Goal: Task Accomplishment & Management: Complete application form

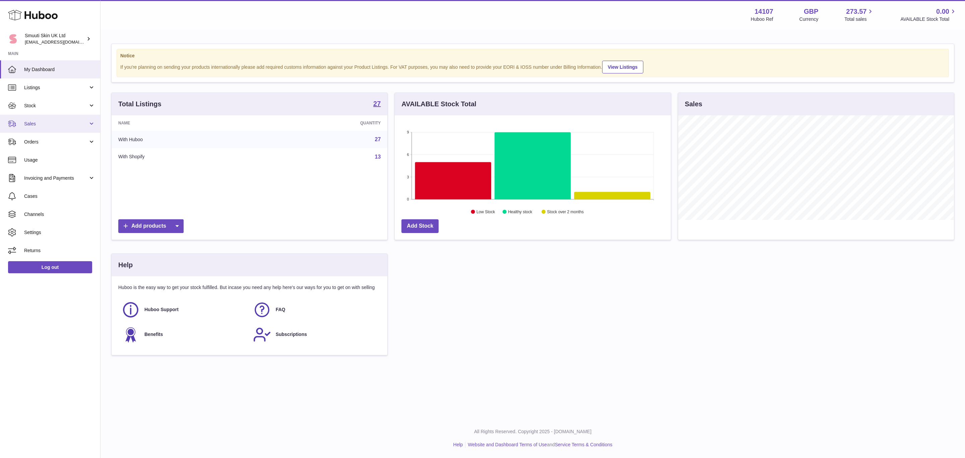
scroll to position [105, 276]
click at [37, 126] on span "Sales" at bounding box center [56, 124] width 64 height 6
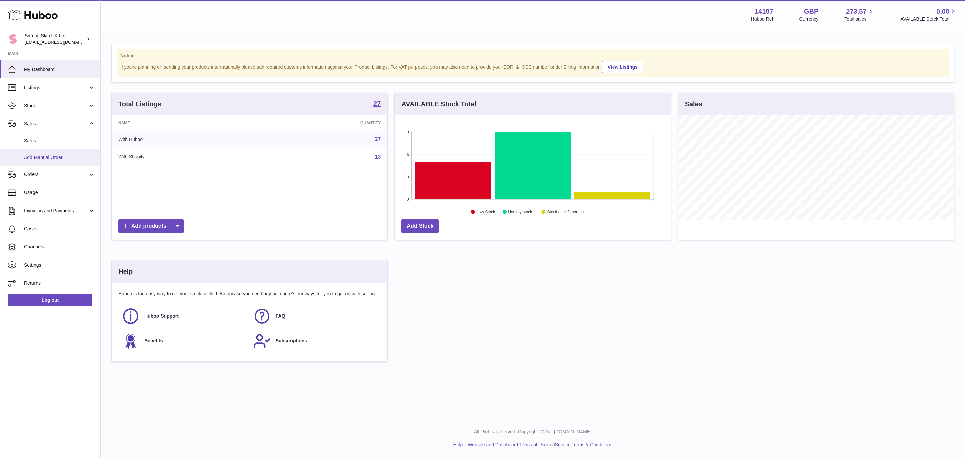
click at [38, 158] on span "Add Manual Order" at bounding box center [59, 157] width 71 height 6
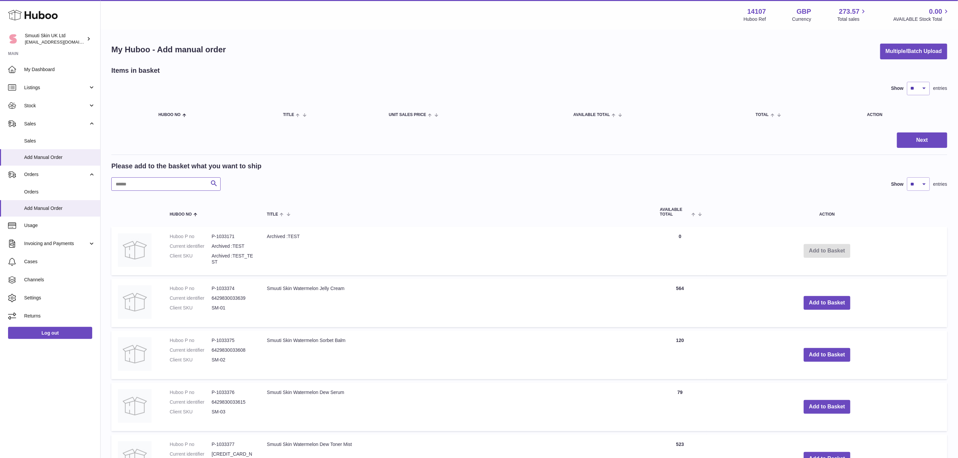
click at [138, 178] on input "text" at bounding box center [165, 183] width 109 height 13
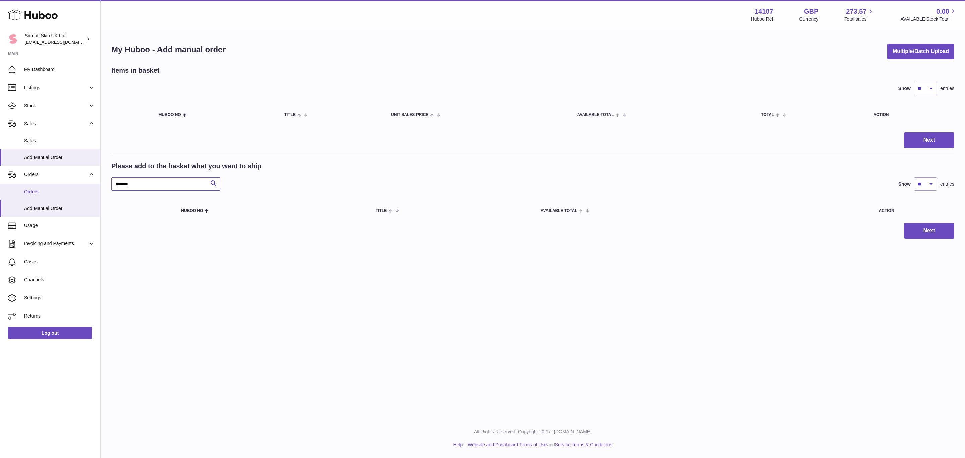
drag, startPoint x: 159, startPoint y: 186, endPoint x: 79, endPoint y: 183, distance: 80.2
click at [79, 183] on div "Huboo Smuuti Skin UK Ltd internalAdmin-14107@internal.huboo.com Main My Dashboa…" at bounding box center [482, 229] width 965 height 458
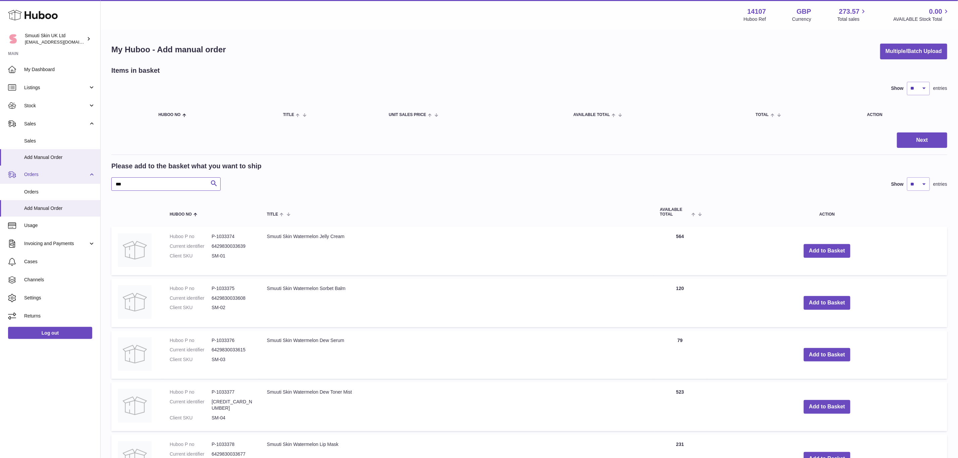
drag, startPoint x: 141, startPoint y: 183, endPoint x: 96, endPoint y: 181, distance: 45.0
click at [96, 181] on div "Huboo Smuuti Skin UK Ltd internalAdmin-14107@internal.huboo.com Main My Dashboa…" at bounding box center [479, 416] width 958 height 832
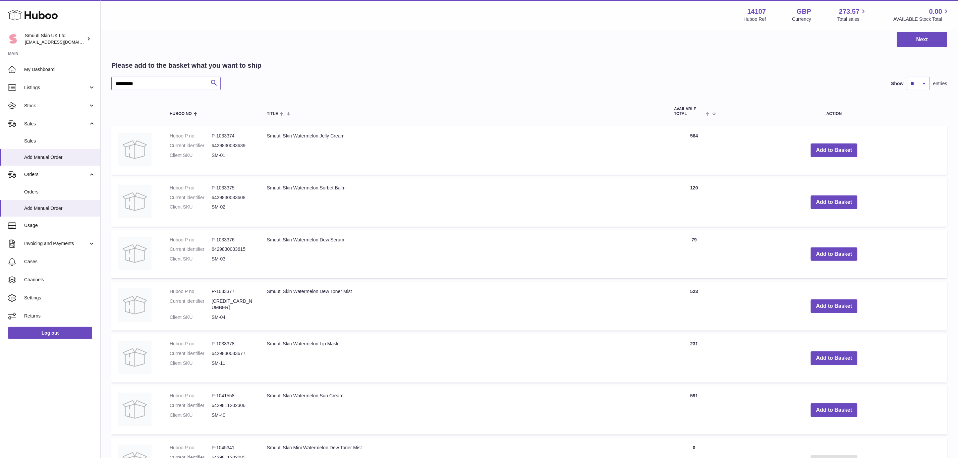
scroll to position [98, 0]
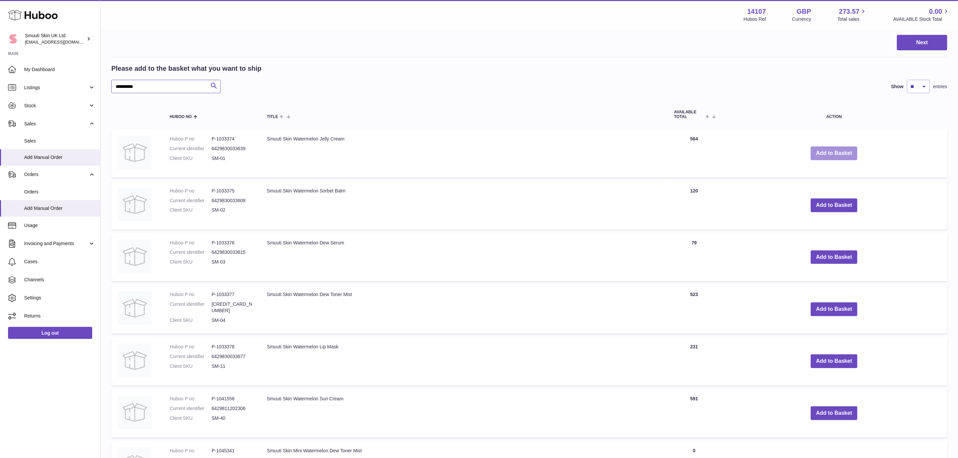
type input "**********"
click at [836, 155] on button "Add to Basket" at bounding box center [834, 153] width 47 height 14
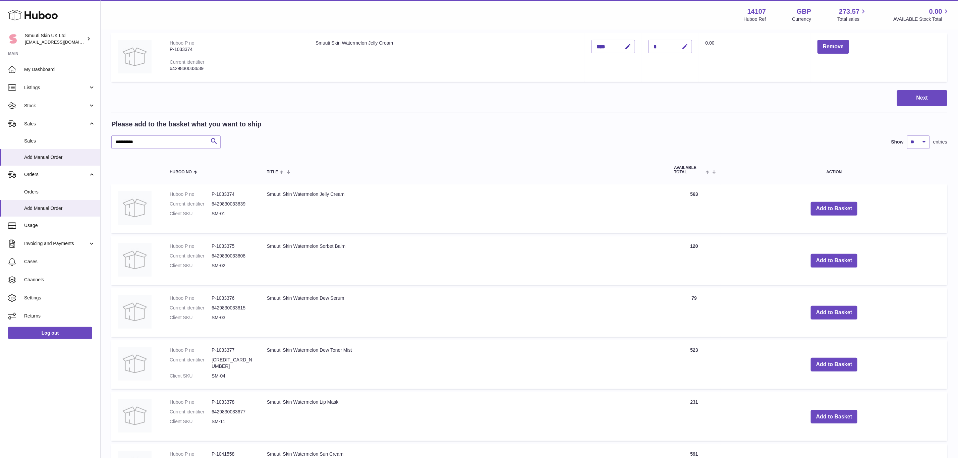
click at [689, 45] on icon "button" at bounding box center [685, 46] width 7 height 7
type input "**"
click at [678, 41] on button "submit" at bounding box center [684, 46] width 13 height 11
click at [840, 258] on button "Add to Basket" at bounding box center [834, 261] width 47 height 14
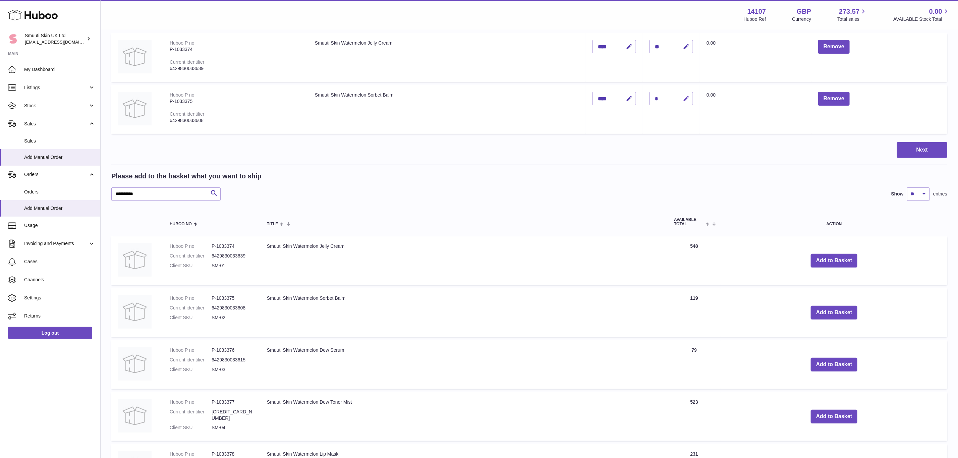
click at [690, 96] on icon "button" at bounding box center [686, 98] width 7 height 7
type input "**"
click at [679, 93] on button "submit" at bounding box center [685, 98] width 13 height 11
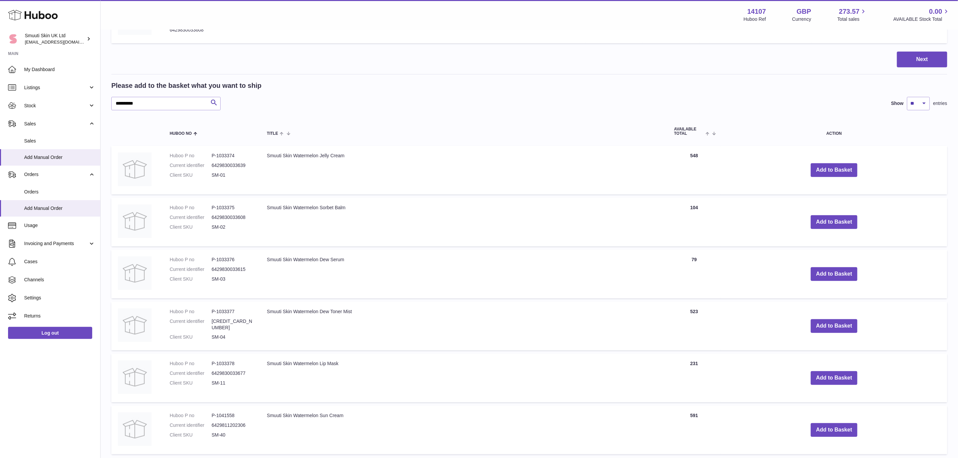
scroll to position [198, 0]
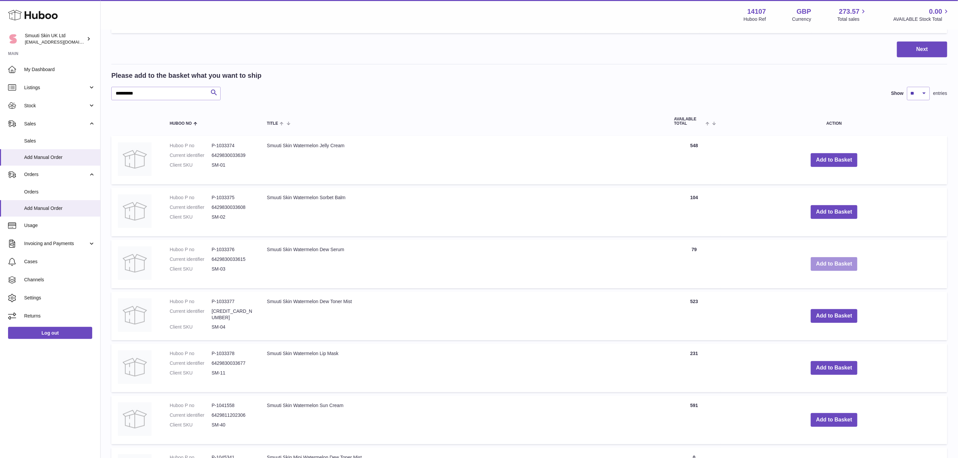
click at [835, 265] on button "Add to Basket" at bounding box center [834, 264] width 47 height 14
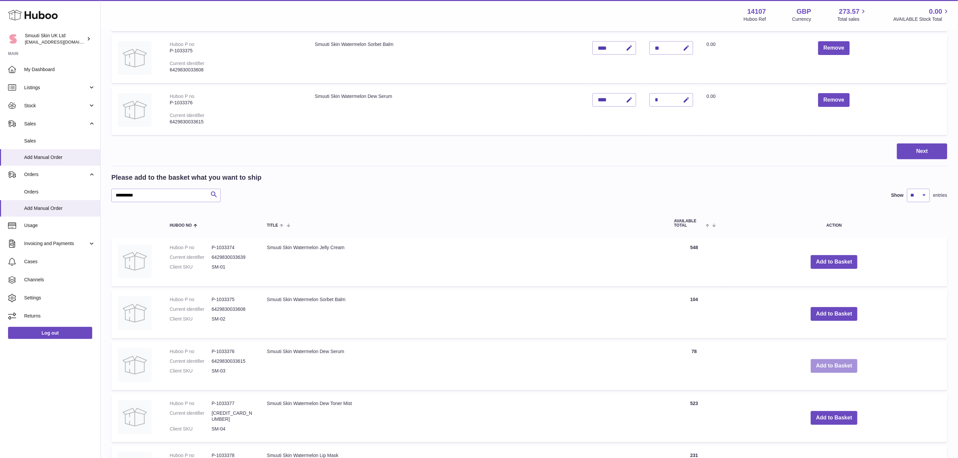
scroll to position [148, 0]
click at [693, 102] on button "button" at bounding box center [685, 101] width 16 height 14
type input "**"
click at [679, 95] on button "submit" at bounding box center [685, 100] width 13 height 11
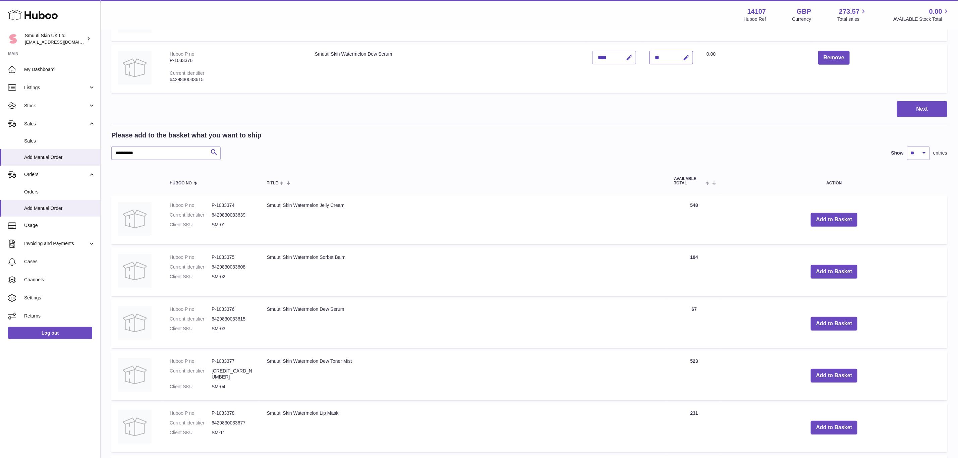
scroll to position [248, 0]
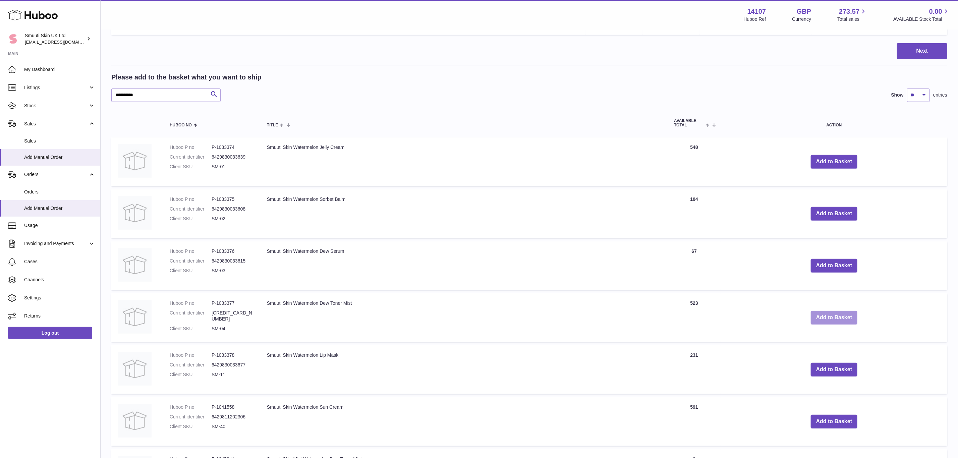
click at [830, 315] on button "Add to Basket" at bounding box center [834, 318] width 47 height 14
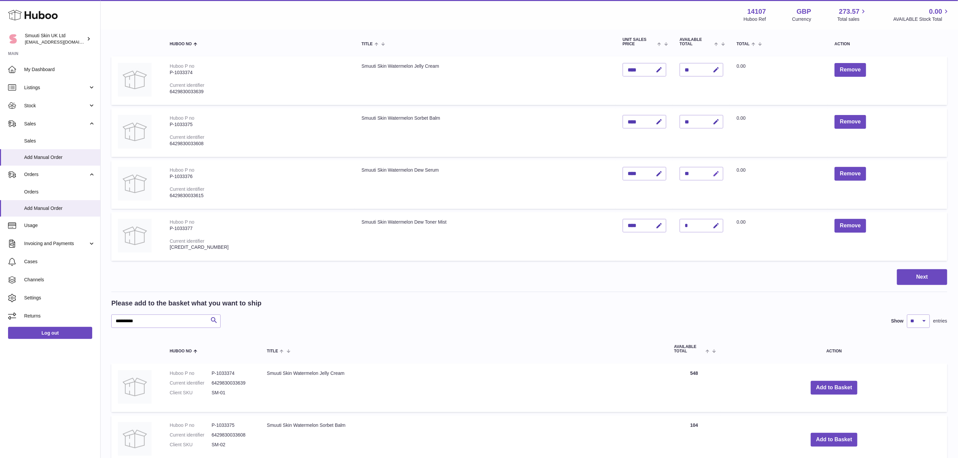
scroll to position [47, 0]
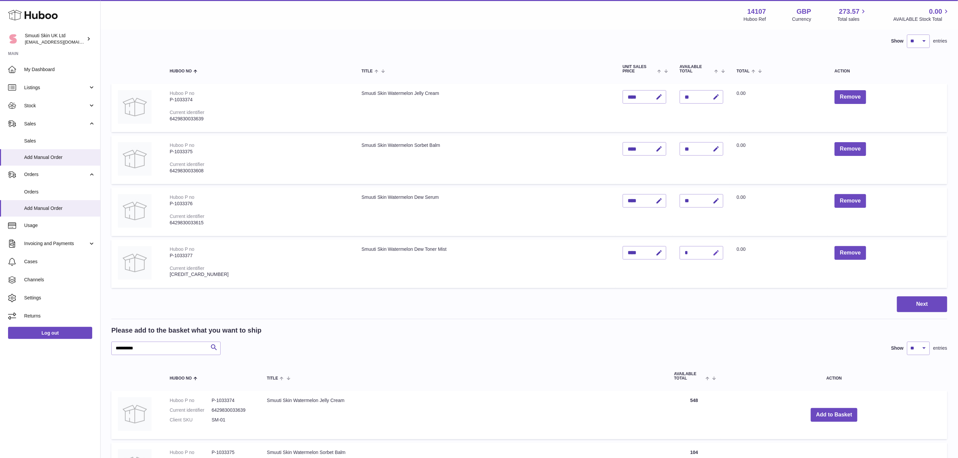
click at [707, 250] on button "button" at bounding box center [715, 253] width 16 height 14
type input "**"
click at [709, 247] on button "submit" at bounding box center [715, 252] width 13 height 11
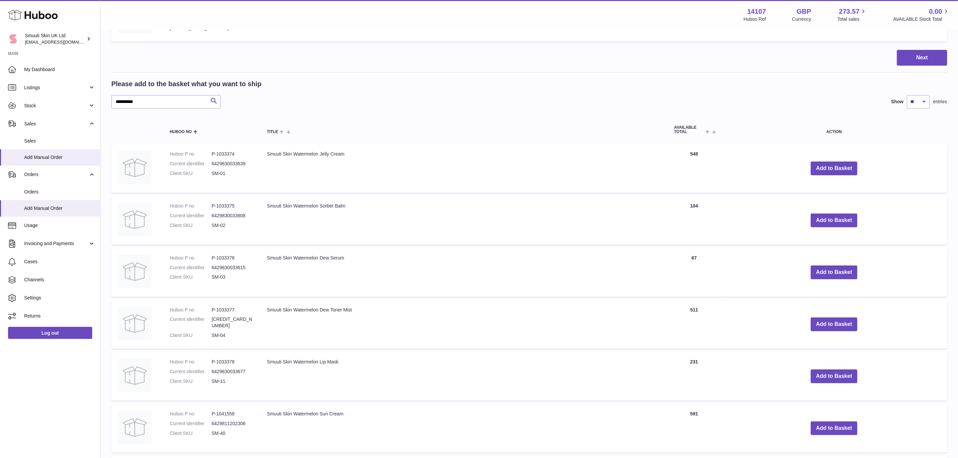
scroll to position [302, 0]
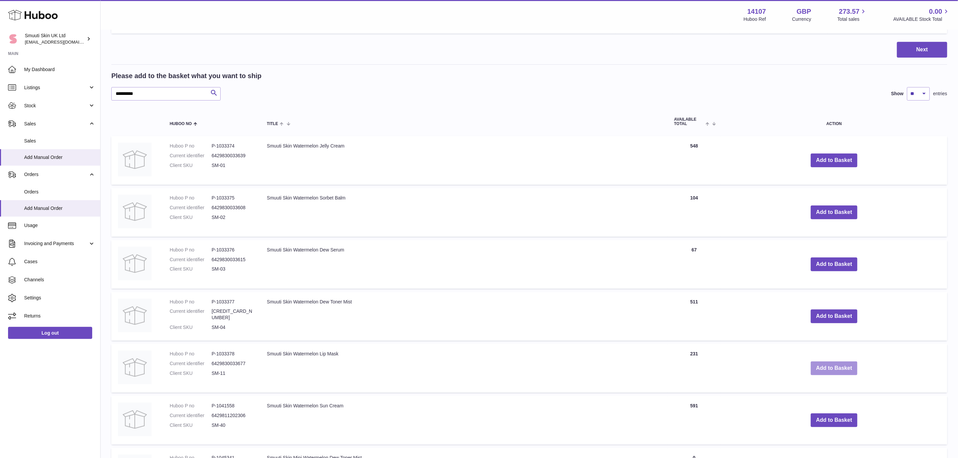
click at [823, 364] on button "Add to Basket" at bounding box center [834, 368] width 47 height 14
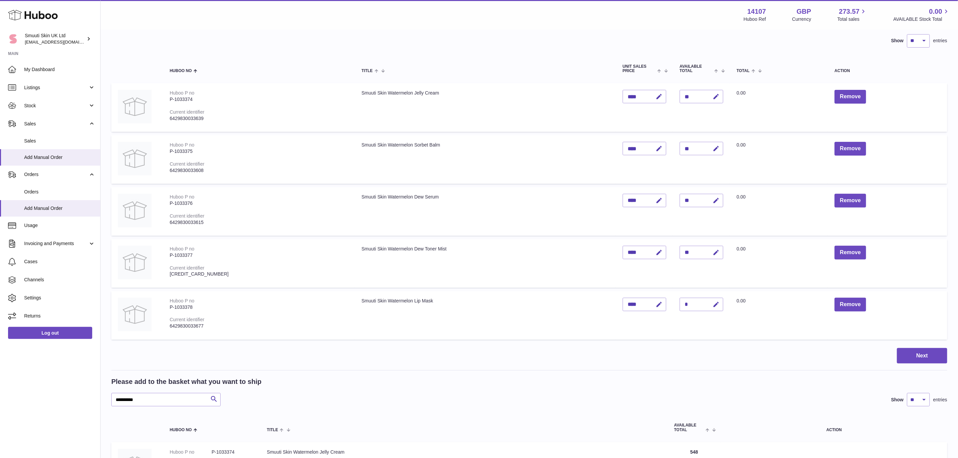
scroll to position [0, 0]
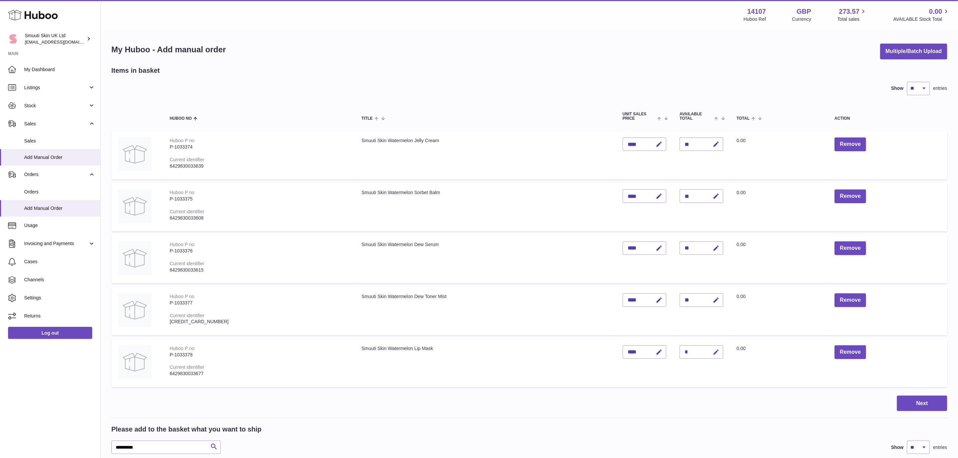
click at [713, 352] on icon "button" at bounding box center [716, 352] width 7 height 7
type input "**"
click at [709, 347] on button "submit" at bounding box center [715, 352] width 13 height 11
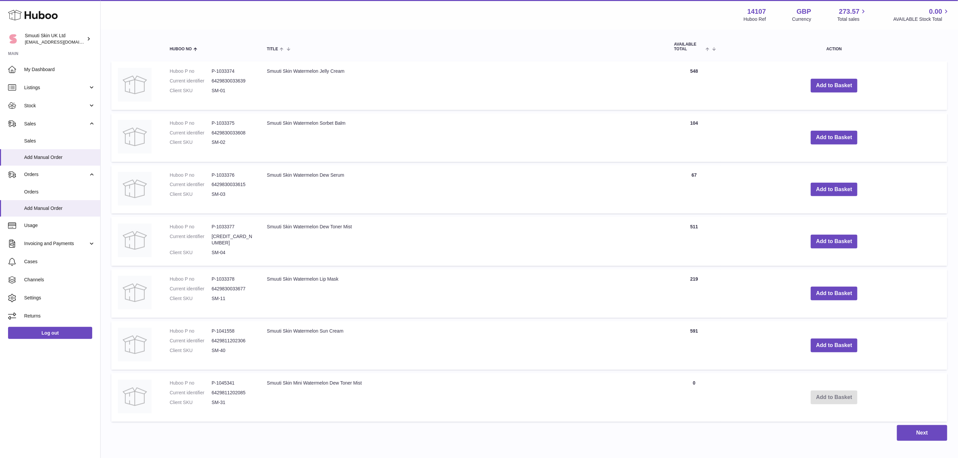
scroll to position [453, 0]
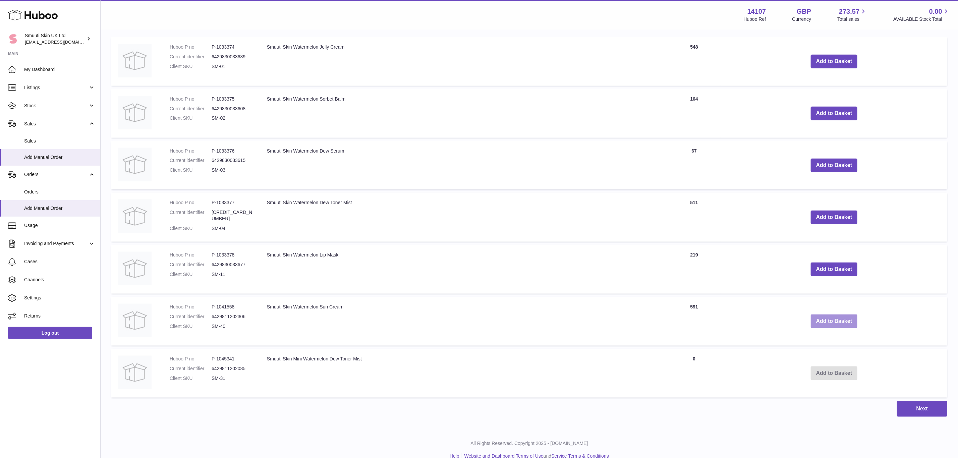
click at [842, 317] on button "Add to Basket" at bounding box center [834, 321] width 47 height 14
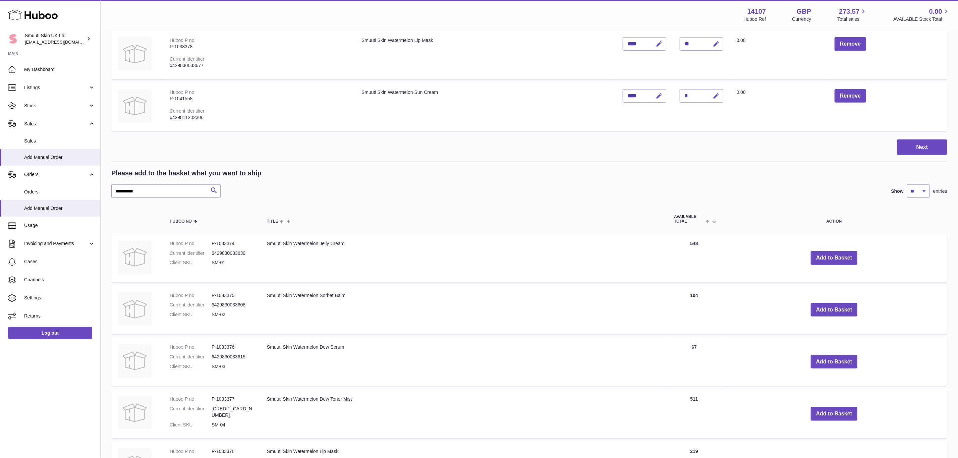
scroll to position [303, 0]
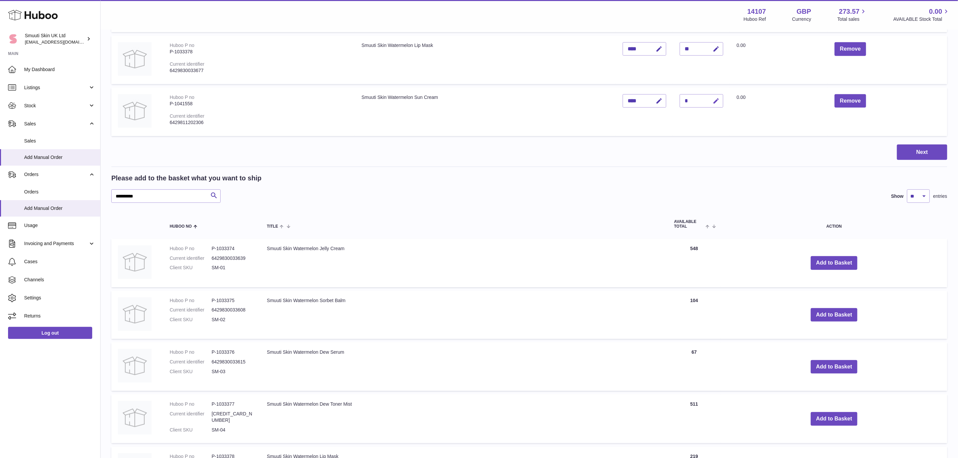
click at [713, 98] on icon "button" at bounding box center [716, 101] width 7 height 7
type input "**"
click at [709, 96] on button "submit" at bounding box center [715, 101] width 13 height 11
drag, startPoint x: 140, startPoint y: 194, endPoint x: 95, endPoint y: 195, distance: 45.6
click at [95, 195] on div "Huboo Smuuti Skin UK Ltd internalAdmin-14107@internal.huboo.com Main My Dashboa…" at bounding box center [479, 184] width 958 height 974
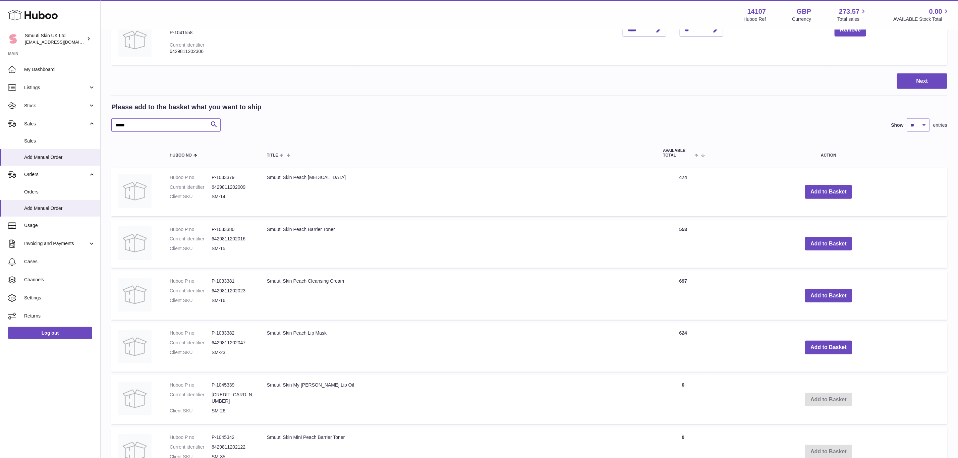
scroll to position [404, 0]
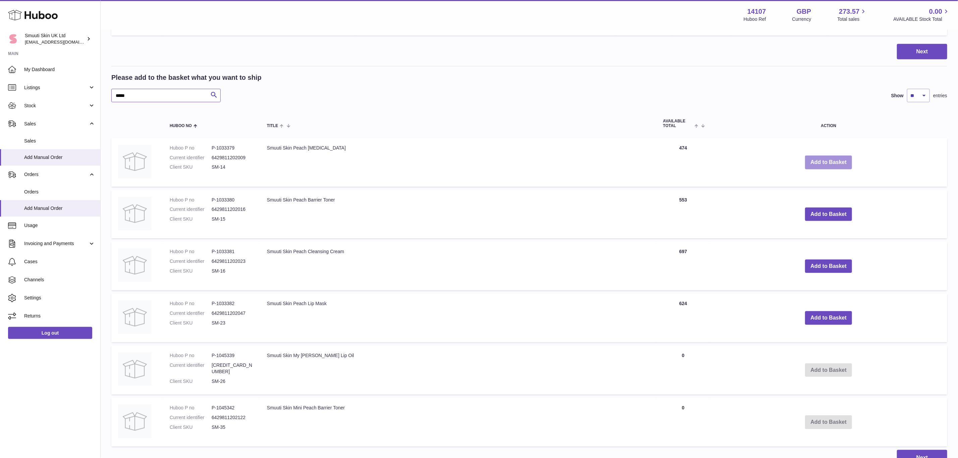
type input "*****"
click at [814, 159] on button "Add to Basket" at bounding box center [828, 163] width 47 height 14
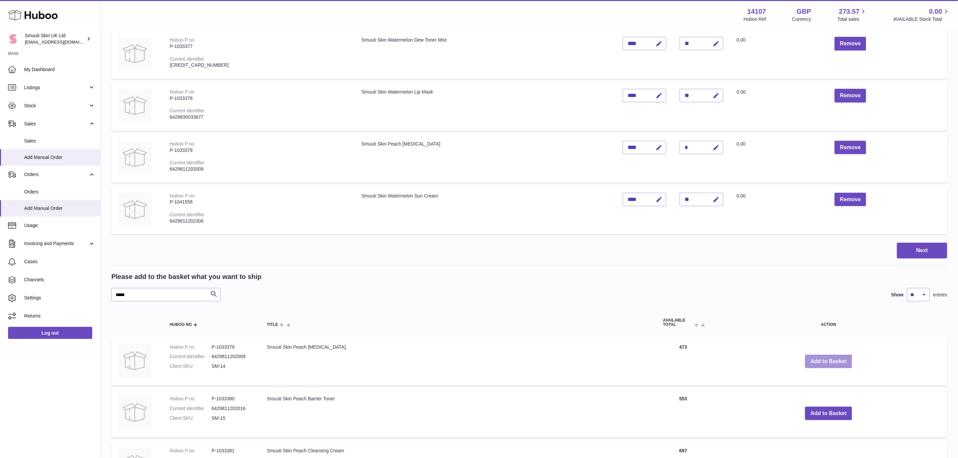
scroll to position [254, 0]
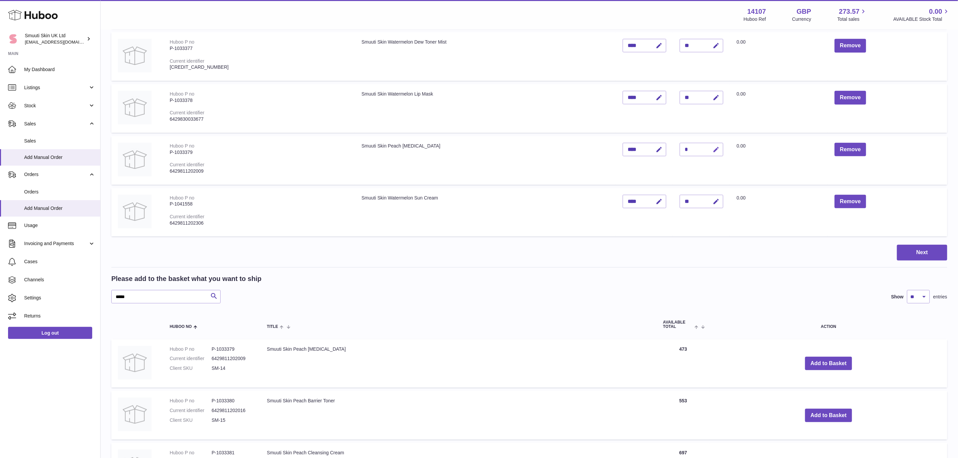
click at [713, 148] on icon "button" at bounding box center [716, 149] width 7 height 7
type input "**"
click at [709, 144] on button "submit" at bounding box center [715, 149] width 13 height 11
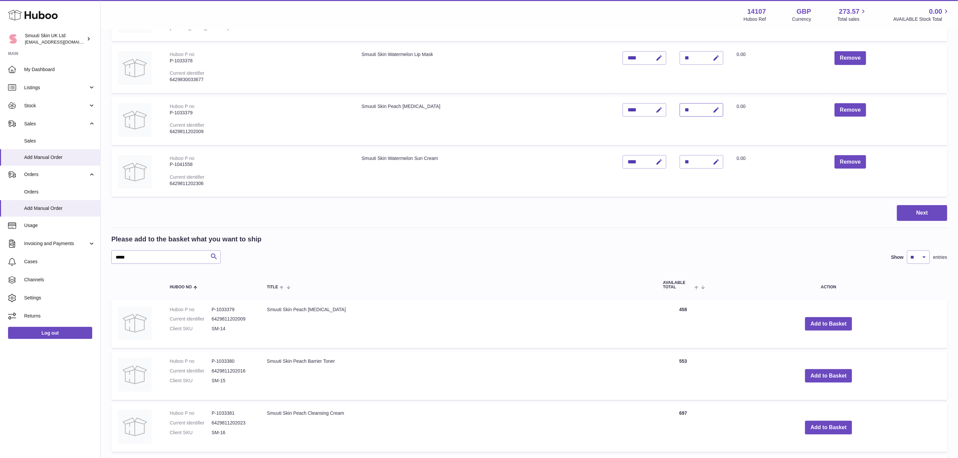
scroll to position [355, 0]
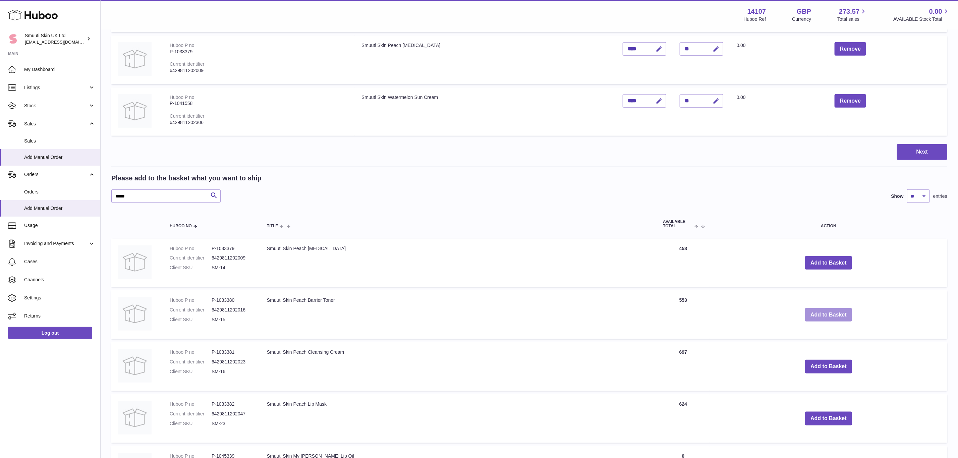
click at [828, 310] on button "Add to Basket" at bounding box center [828, 315] width 47 height 14
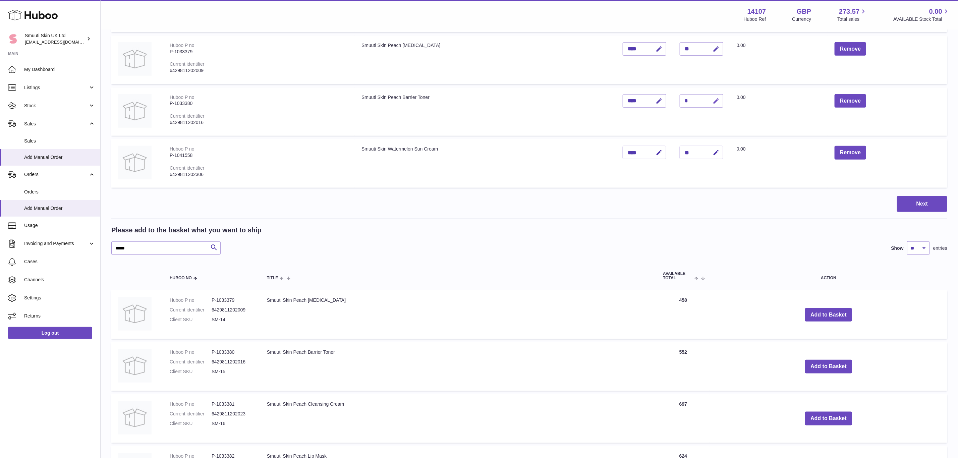
click at [713, 99] on icon "button" at bounding box center [716, 101] width 7 height 7
type input "**"
click at [709, 96] on button "submit" at bounding box center [715, 101] width 13 height 11
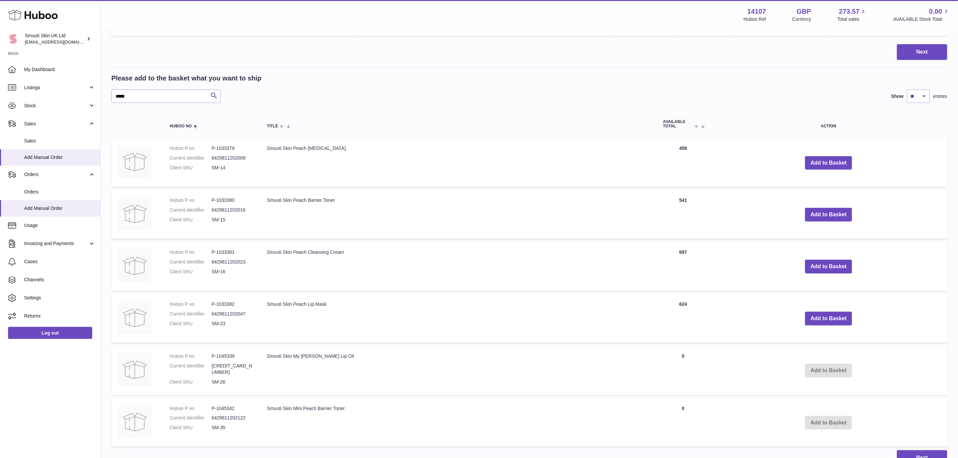
scroll to position [556, 0]
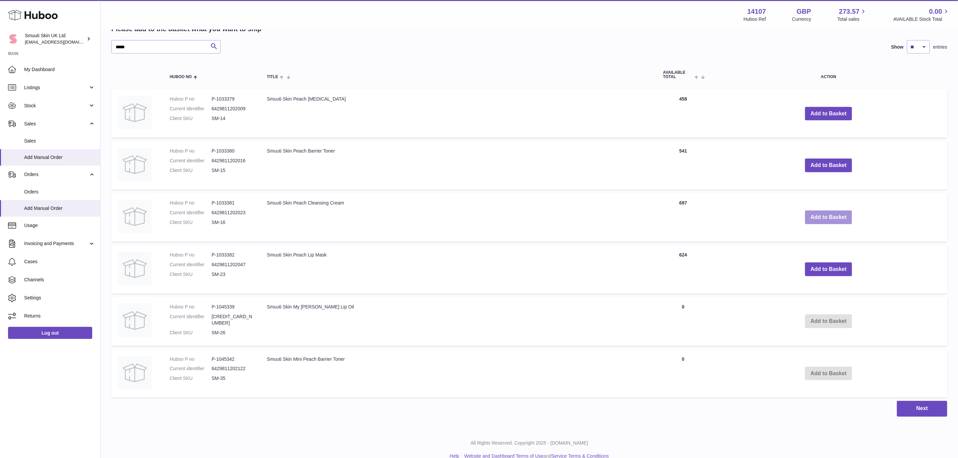
click at [823, 211] on button "Add to Basket" at bounding box center [828, 218] width 47 height 14
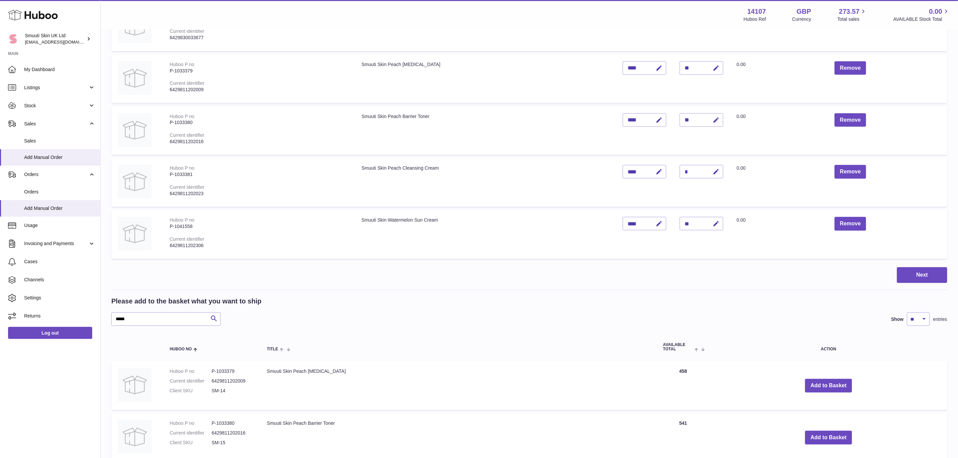
scroll to position [306, 0]
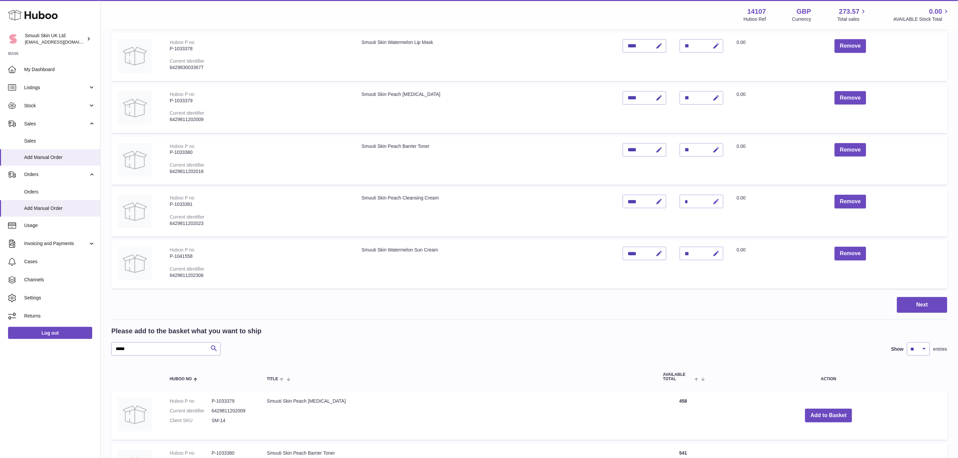
click at [707, 199] on button "button" at bounding box center [715, 202] width 16 height 14
type input "**"
click at [709, 196] on button "submit" at bounding box center [715, 201] width 13 height 11
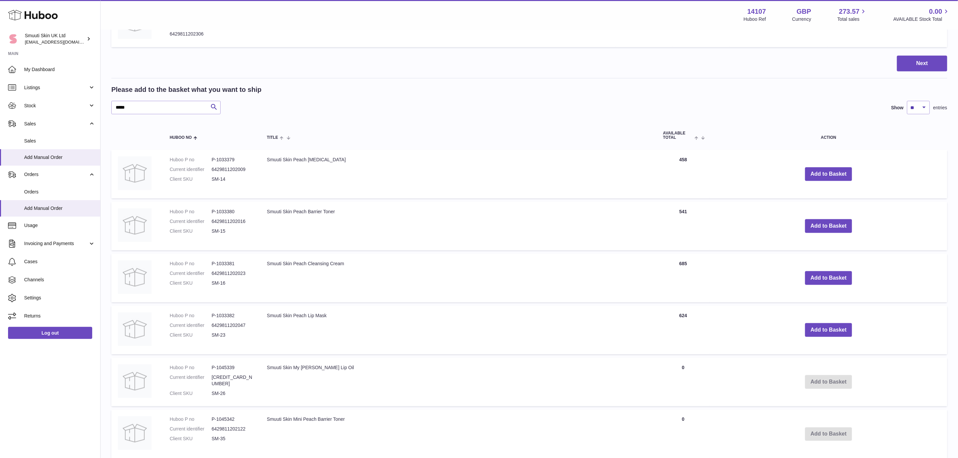
scroll to position [557, 0]
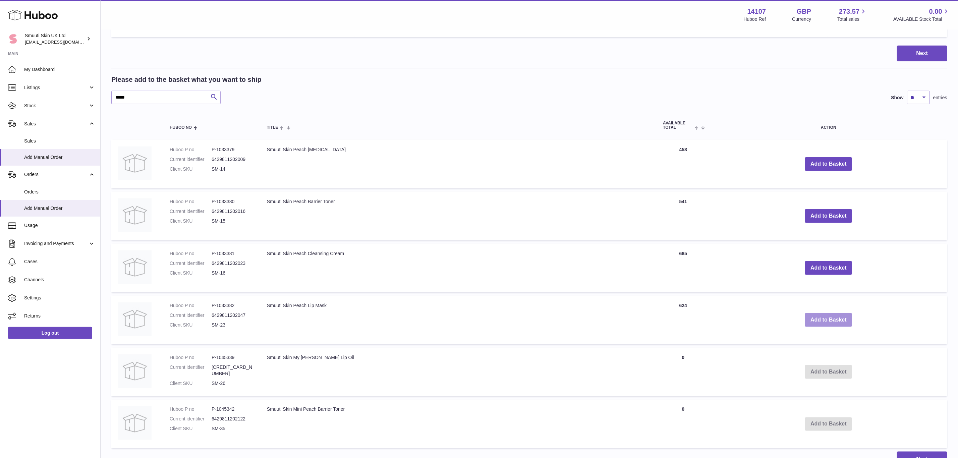
click at [824, 318] on button "Add to Basket" at bounding box center [828, 320] width 47 height 14
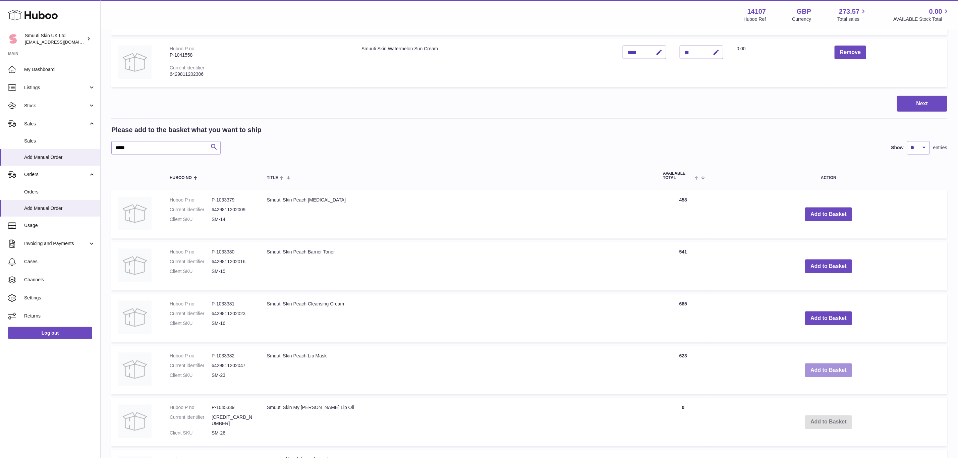
scroll to position [509, 0]
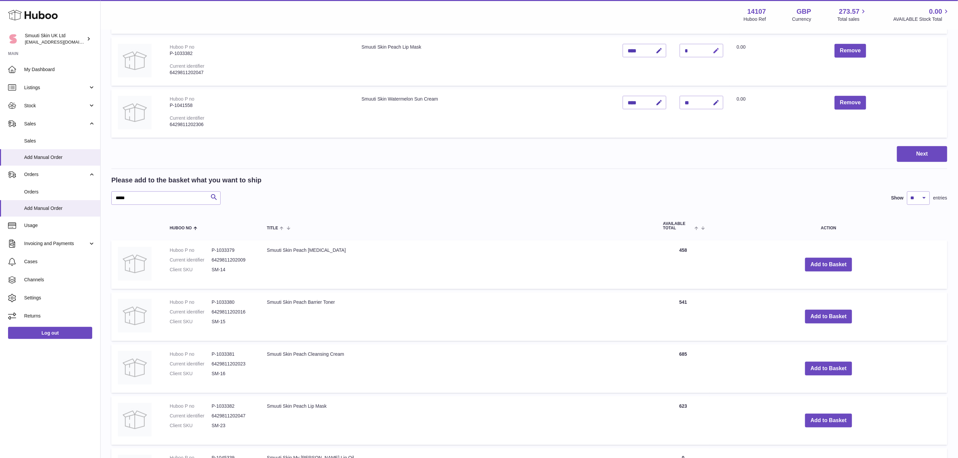
click at [713, 51] on icon "button" at bounding box center [716, 50] width 7 height 7
type input "**"
click at [709, 45] on button "submit" at bounding box center [715, 50] width 13 height 11
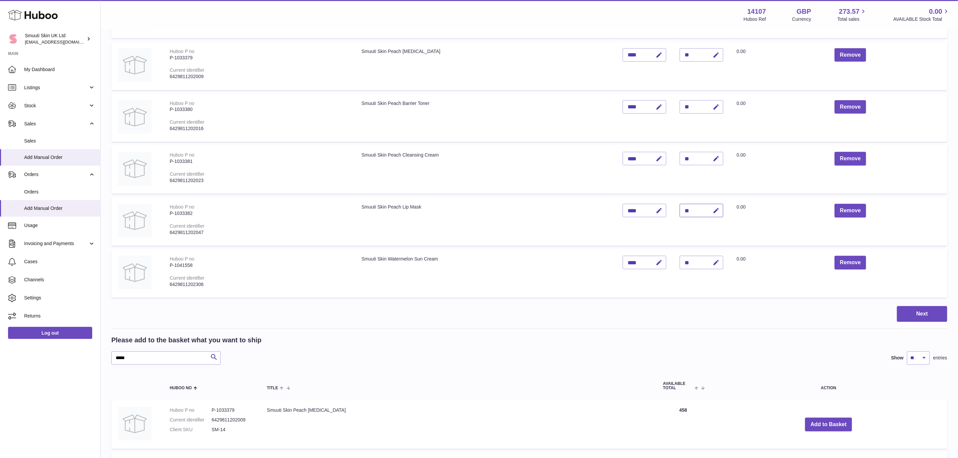
scroll to position [453, 0]
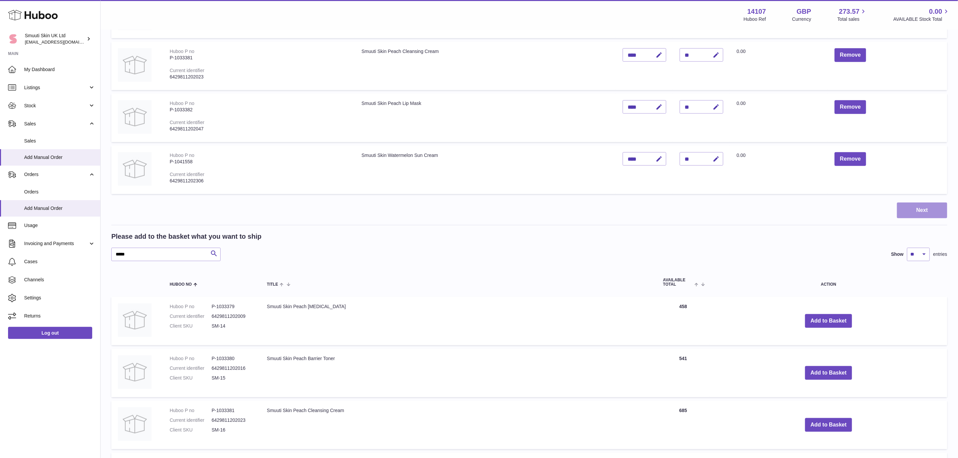
click at [919, 208] on button "Next" at bounding box center [922, 210] width 50 height 16
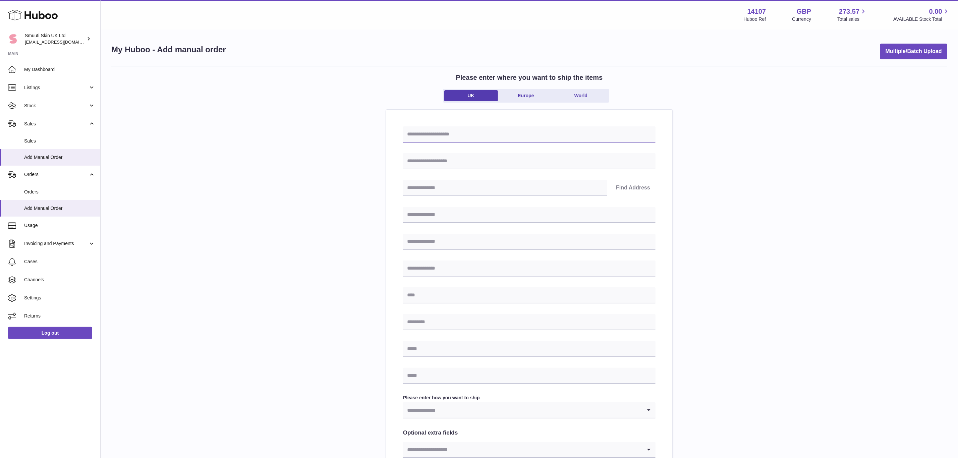
click at [416, 134] on input "text" at bounding box center [529, 134] width 252 height 16
paste input "**********"
type input "**********"
click at [416, 160] on input "text" at bounding box center [529, 161] width 252 height 16
paste input "**********"
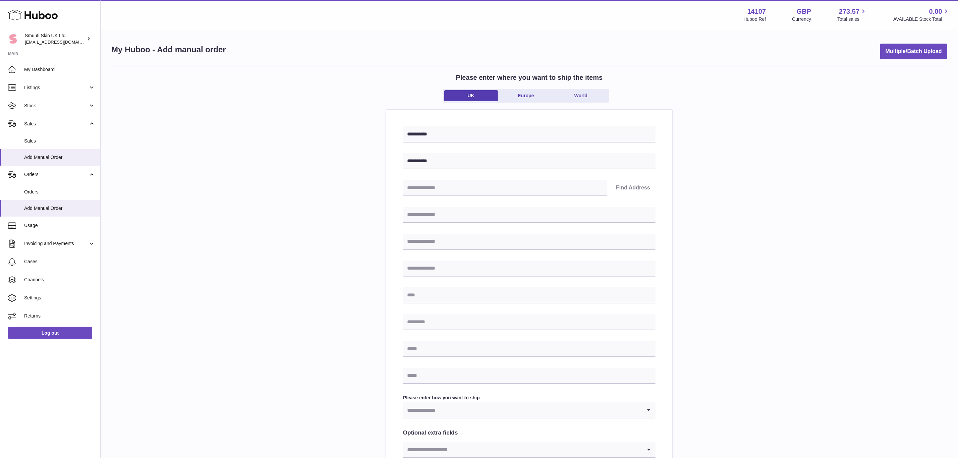
type input "**********"
click at [427, 218] on input "text" at bounding box center [529, 215] width 252 height 16
paste input "**********"
type input "**********"
click at [422, 292] on input "text" at bounding box center [529, 295] width 252 height 16
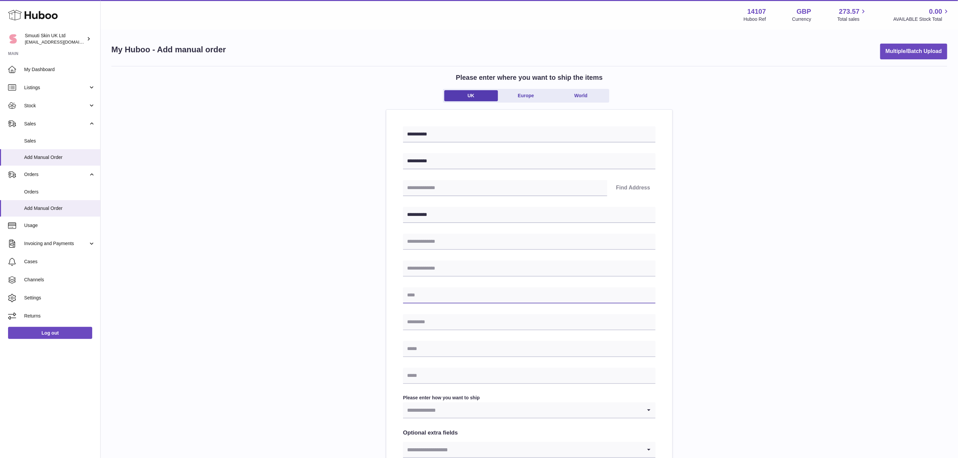
paste input "**********"
type input "**********"
click at [419, 325] on input "text" at bounding box center [529, 322] width 252 height 16
type input "********"
click at [694, 312] on div "**********" at bounding box center [529, 299] width 836 height 467
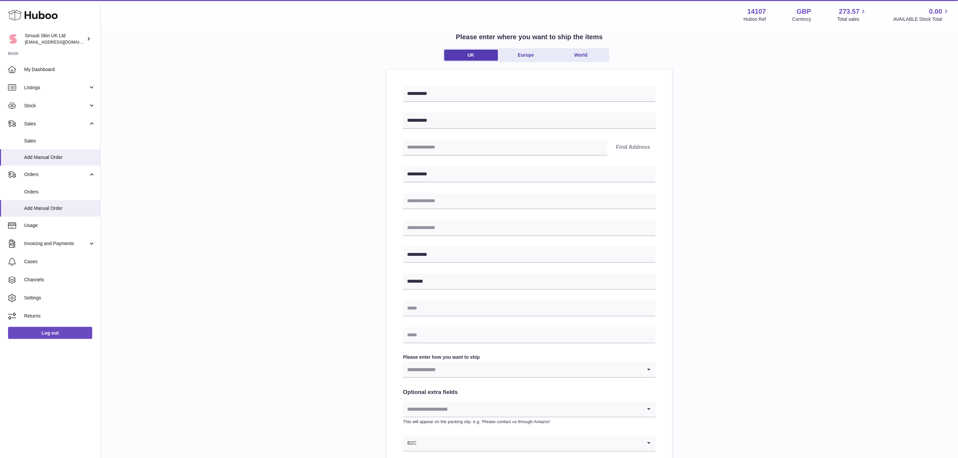
scroll to position [50, 0]
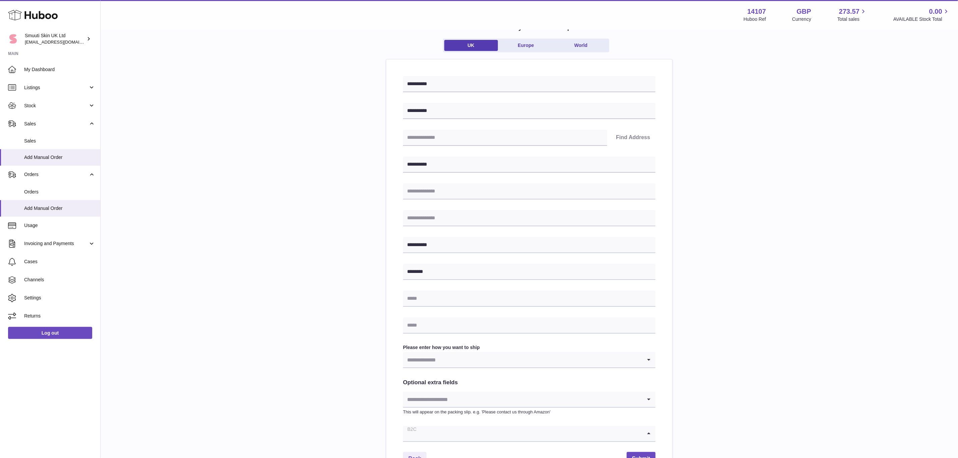
click at [422, 434] on input "Search for option" at bounding box center [522, 433] width 239 height 15
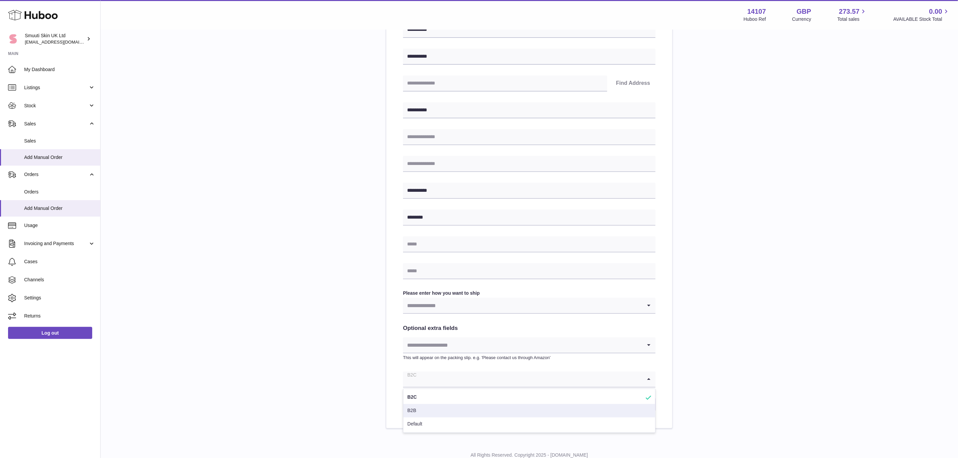
scroll to position [128, 0]
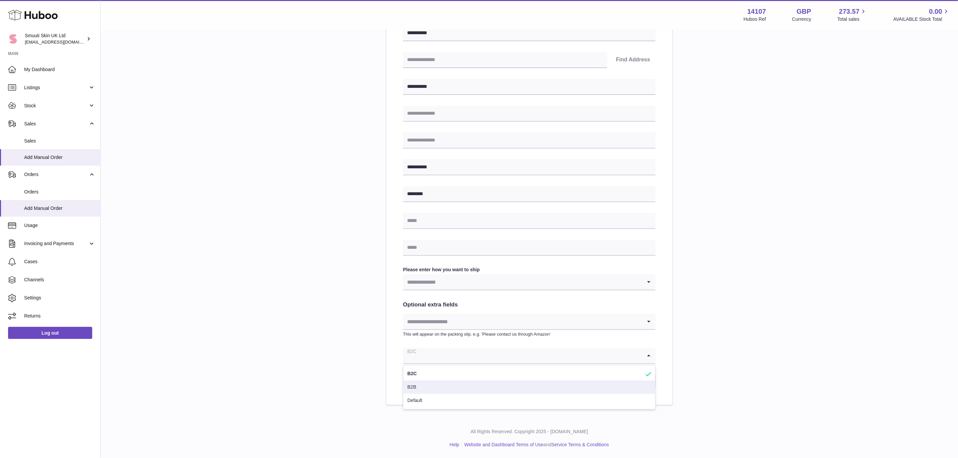
click at [413, 386] on li "B2B" at bounding box center [529, 386] width 252 height 13
click at [424, 288] on input "Search for option" at bounding box center [522, 281] width 239 height 15
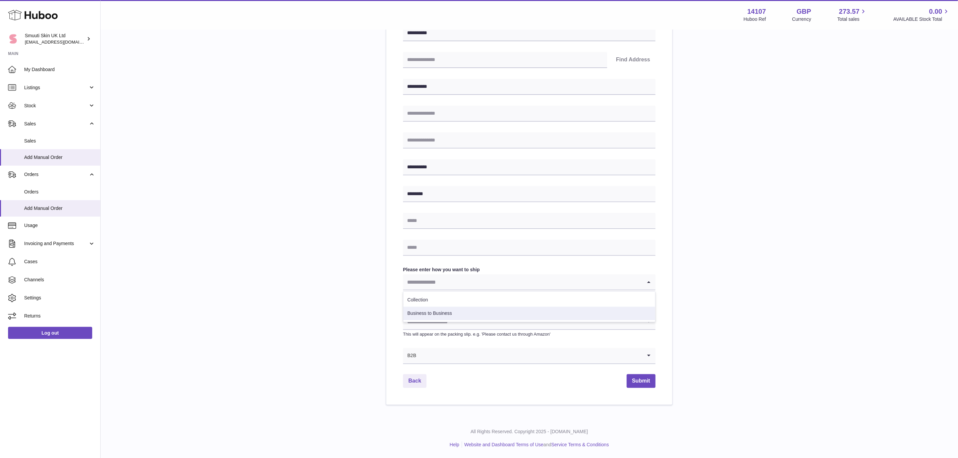
click at [427, 310] on li "Business to Business" at bounding box center [529, 313] width 252 height 13
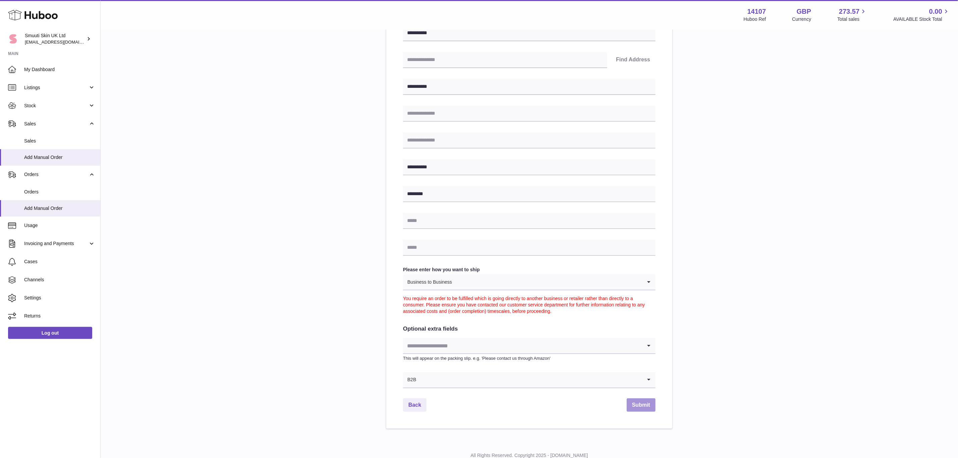
click at [642, 399] on button "Submit" at bounding box center [641, 405] width 29 height 14
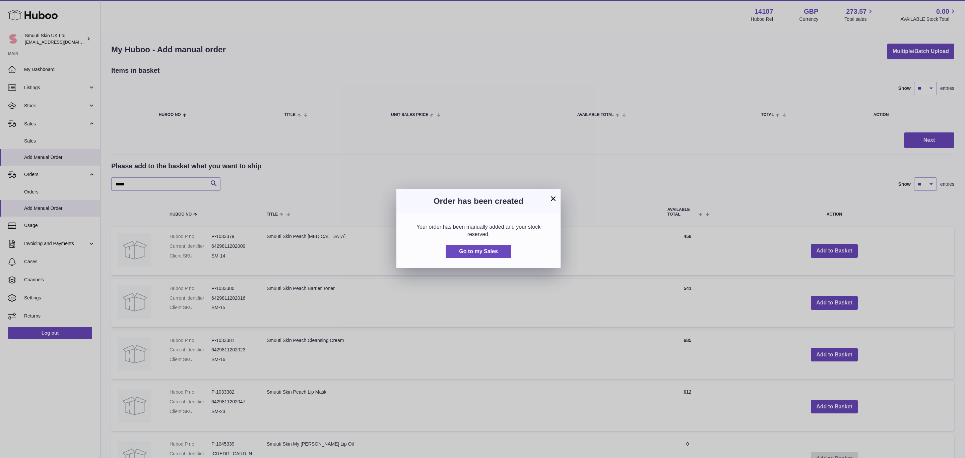
click at [476, 243] on div "Your order has been manually added and your stock reserved. Go to my Sales" at bounding box center [479, 240] width 164 height 55
click at [476, 250] on span "Go to my Sales" at bounding box center [478, 251] width 39 height 6
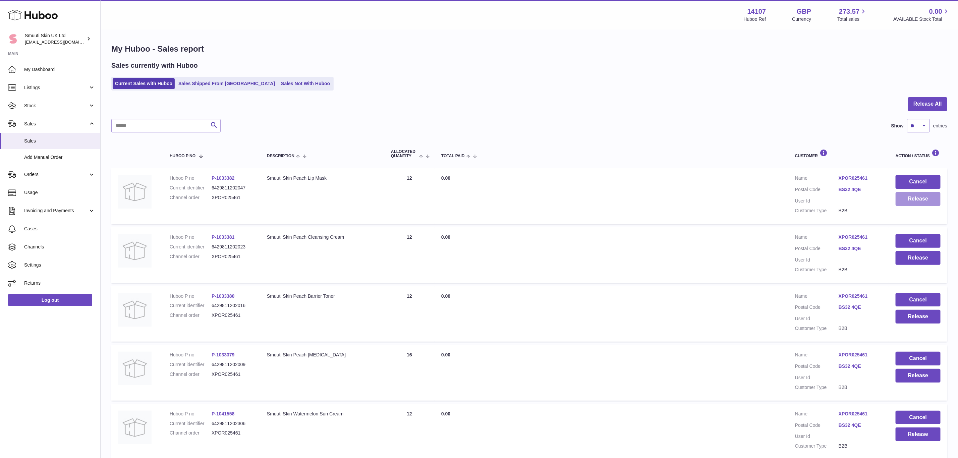
click at [918, 202] on button "Release" at bounding box center [917, 199] width 45 height 14
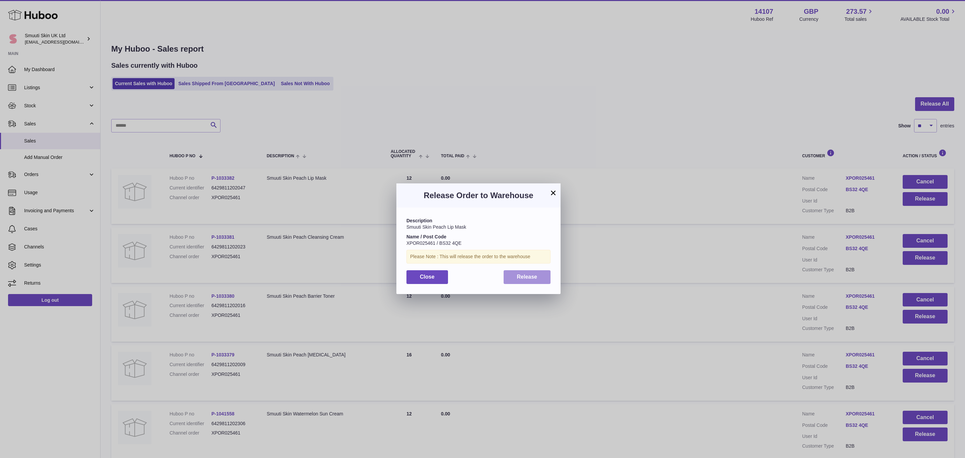
click at [538, 272] on button "Release" at bounding box center [527, 277] width 47 height 14
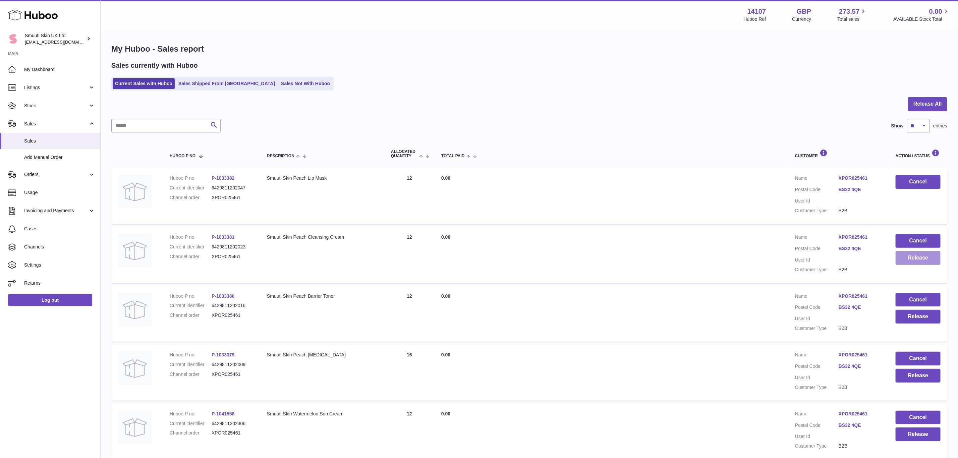
click at [929, 259] on button "Release" at bounding box center [917, 258] width 45 height 14
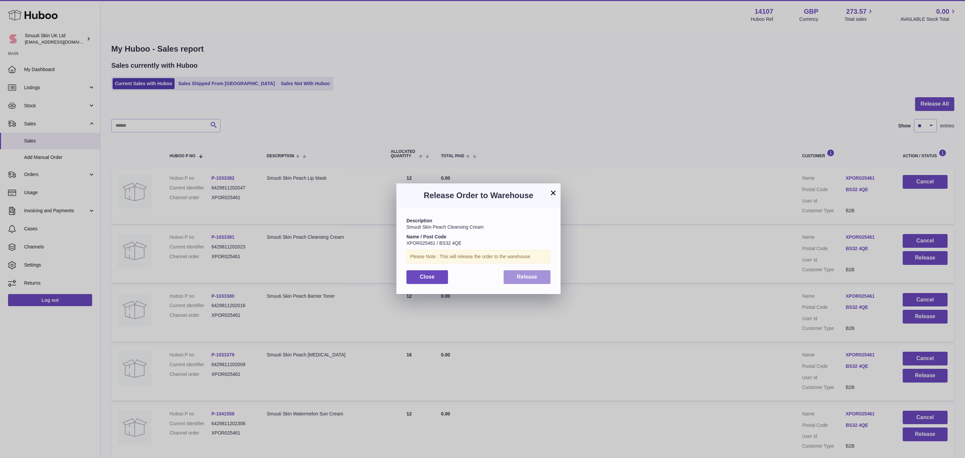
click at [533, 279] on span "Release" at bounding box center [527, 277] width 20 height 6
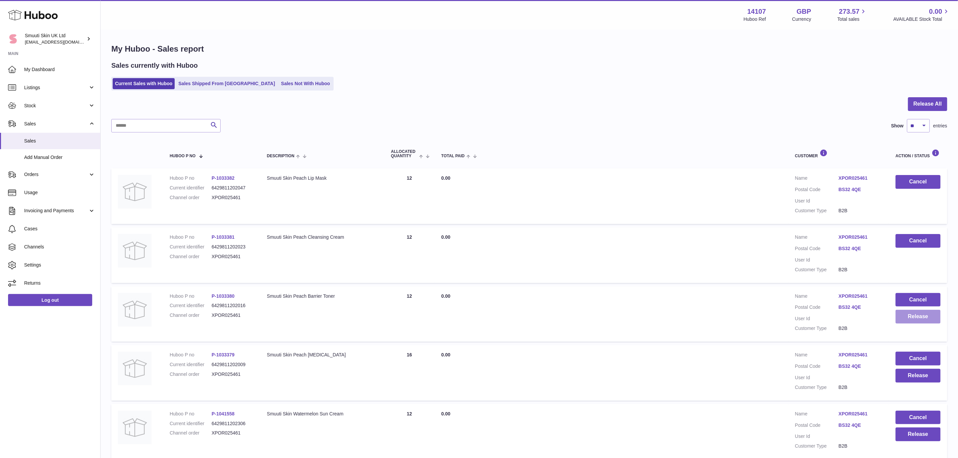
click at [914, 314] on button "Release" at bounding box center [917, 317] width 45 height 14
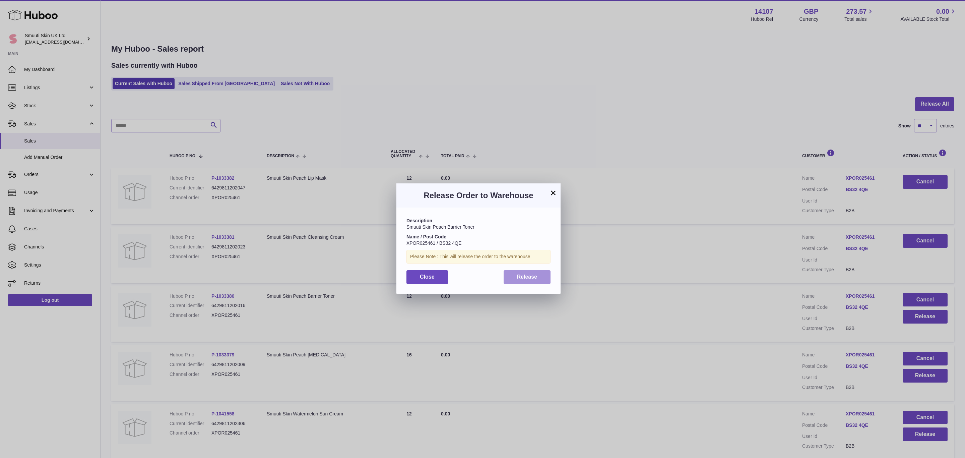
click at [523, 279] on span "Release" at bounding box center [527, 277] width 20 height 6
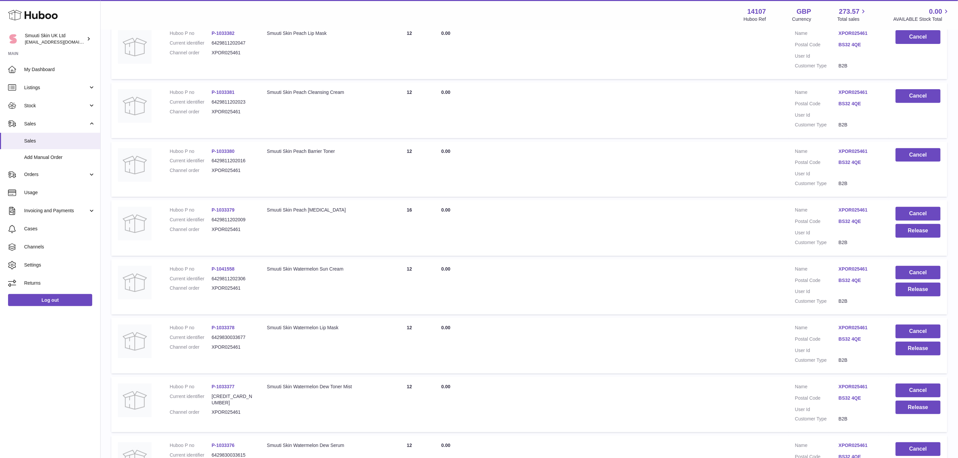
scroll to position [151, 0]
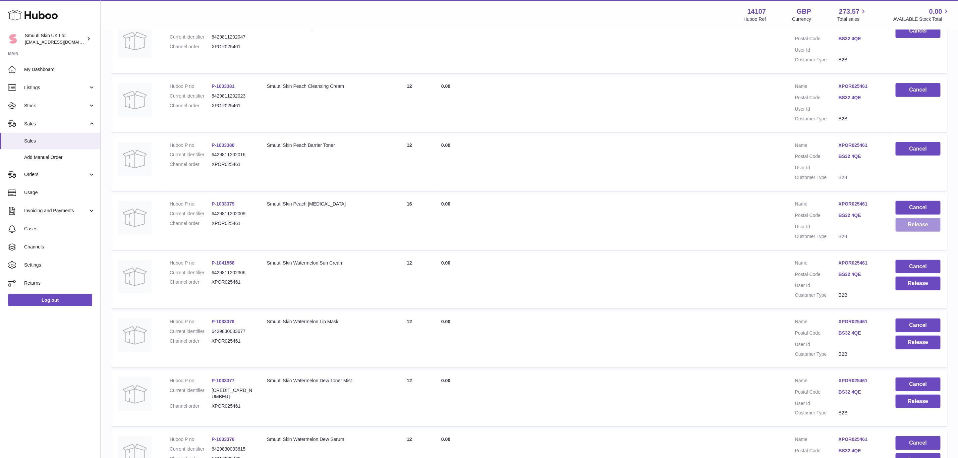
click at [914, 222] on button "Release" at bounding box center [917, 225] width 45 height 14
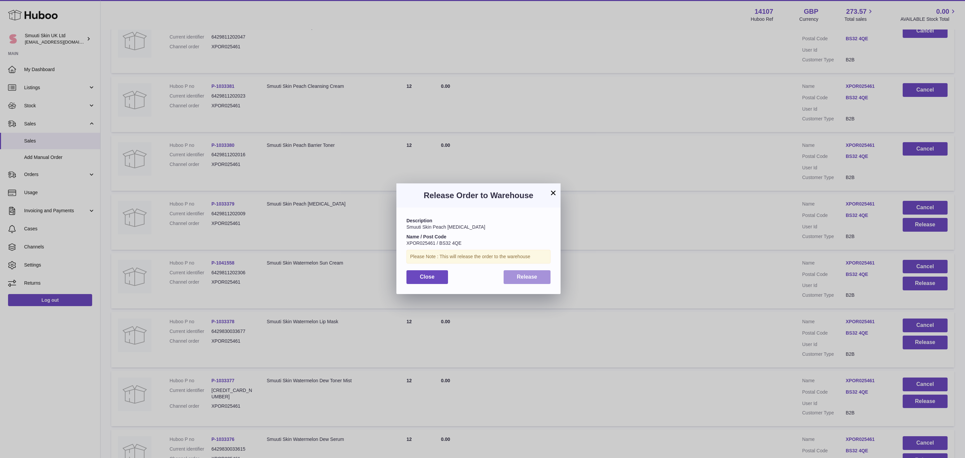
click at [542, 277] on button "Release" at bounding box center [527, 277] width 47 height 14
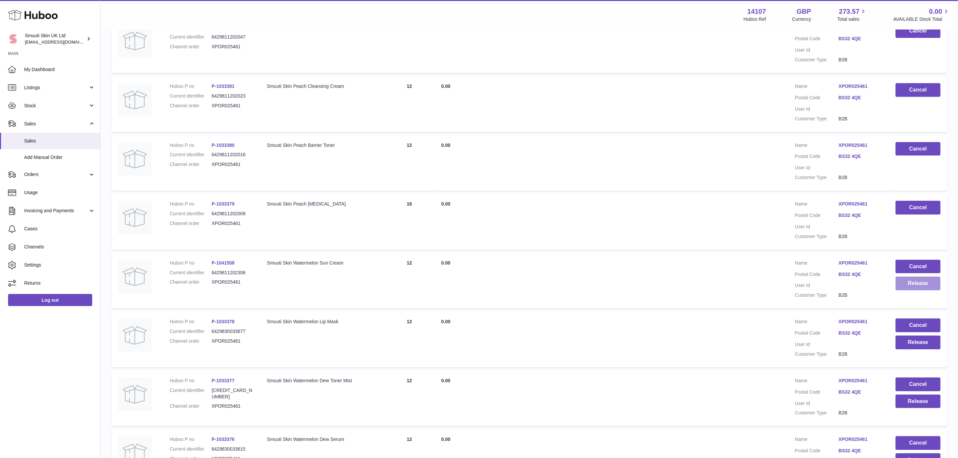
click at [928, 282] on button "Release" at bounding box center [917, 284] width 45 height 14
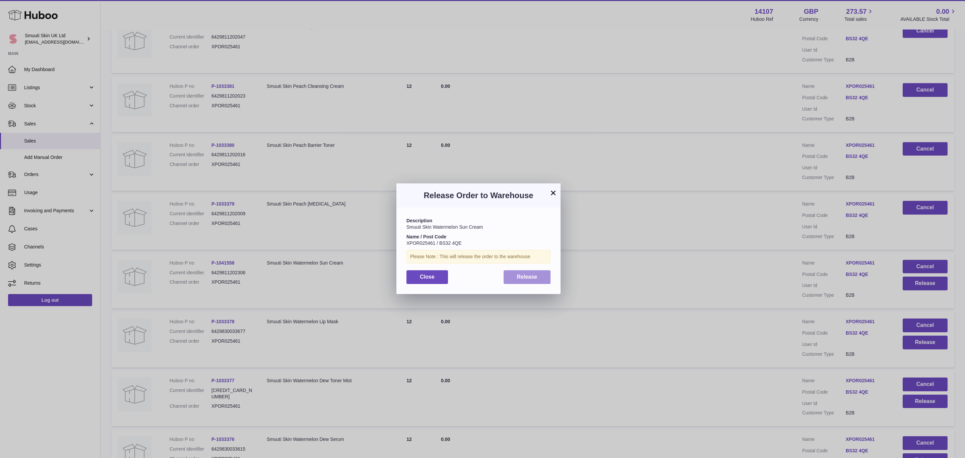
click at [539, 274] on button "Release" at bounding box center [527, 277] width 47 height 14
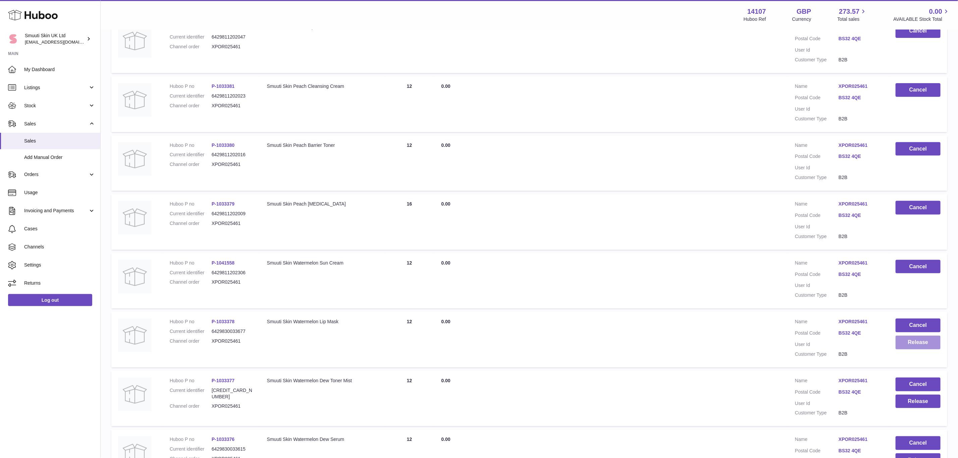
click at [922, 338] on button "Release" at bounding box center [917, 343] width 45 height 14
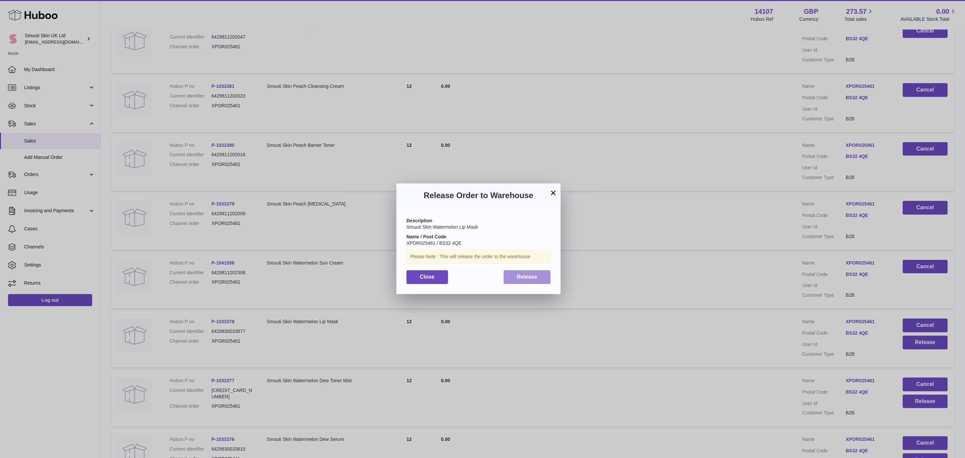
click at [536, 279] on span "Release" at bounding box center [527, 277] width 20 height 6
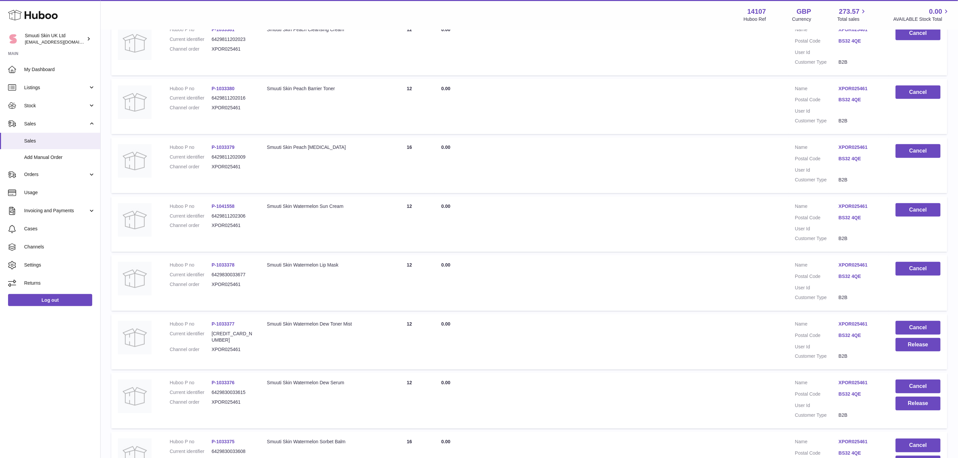
scroll to position [251, 0]
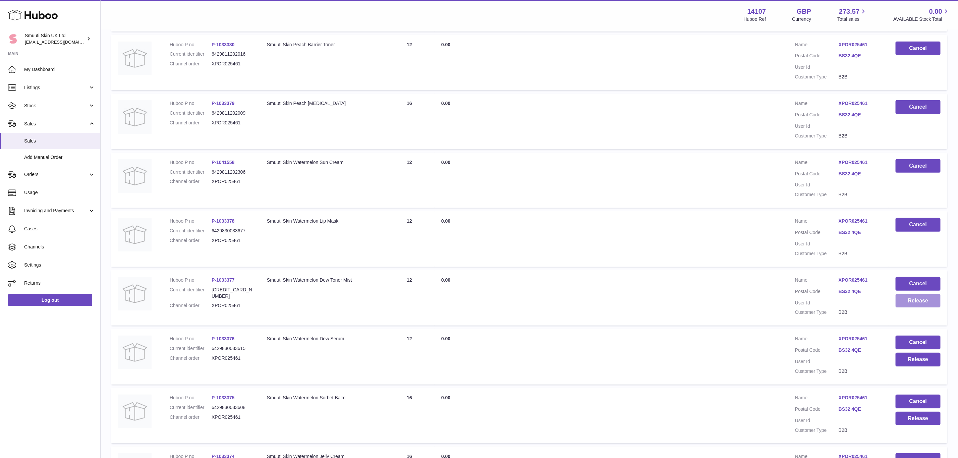
click at [909, 297] on button "Release" at bounding box center [917, 301] width 45 height 14
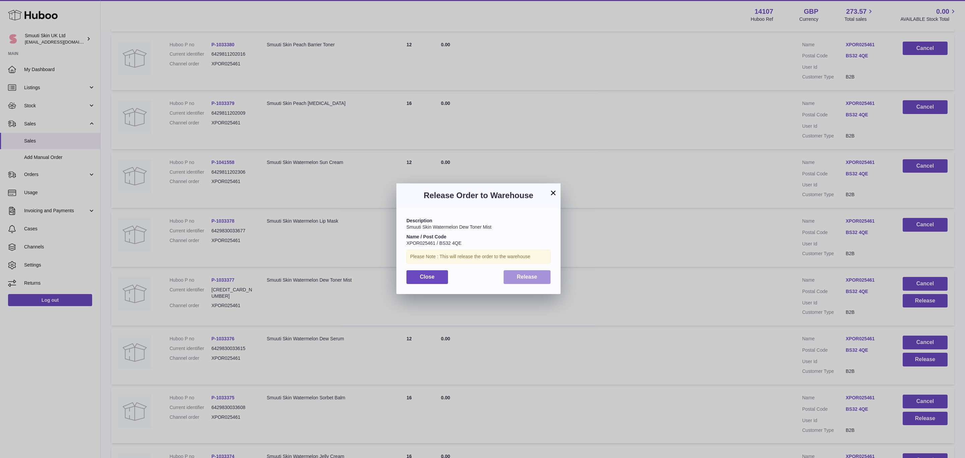
click at [534, 274] on span "Release" at bounding box center [527, 277] width 20 height 6
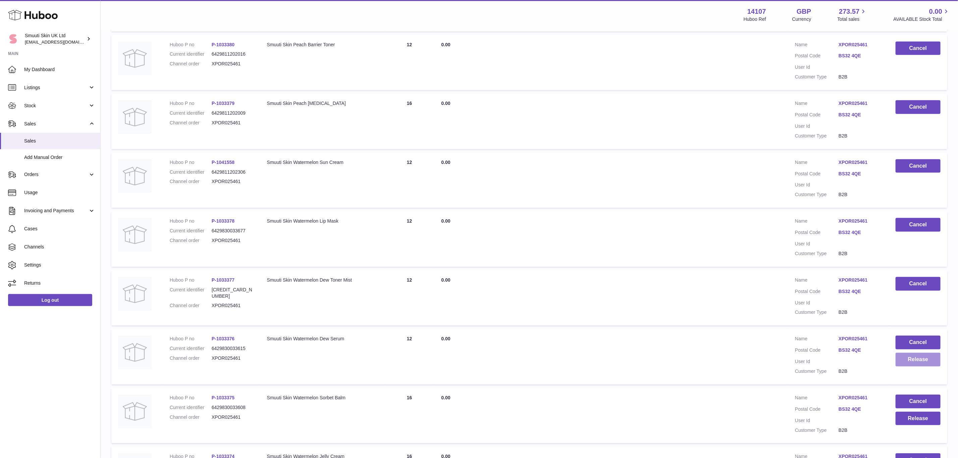
click at [922, 359] on button "Release" at bounding box center [917, 360] width 45 height 14
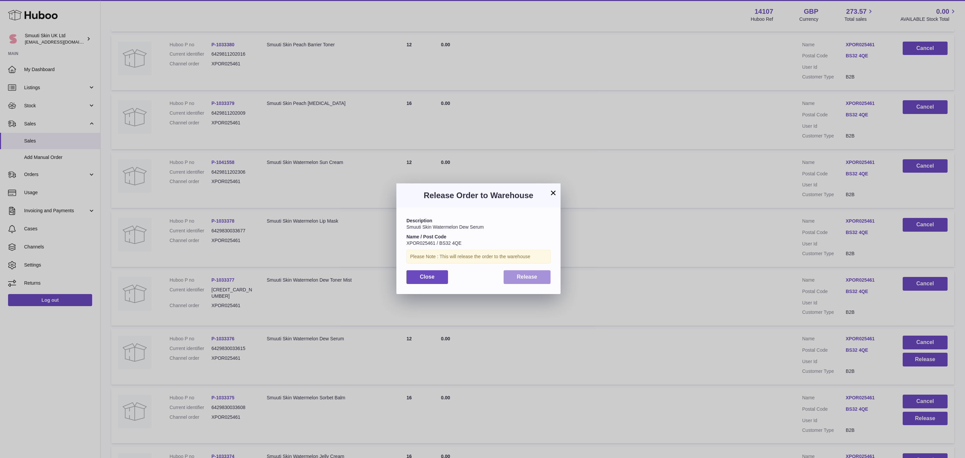
click at [538, 278] on button "Release" at bounding box center [527, 277] width 47 height 14
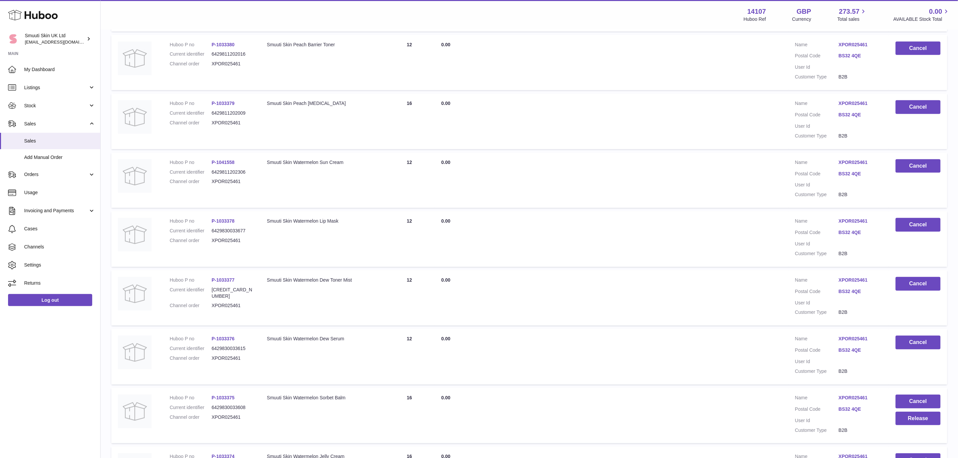
scroll to position [352, 0]
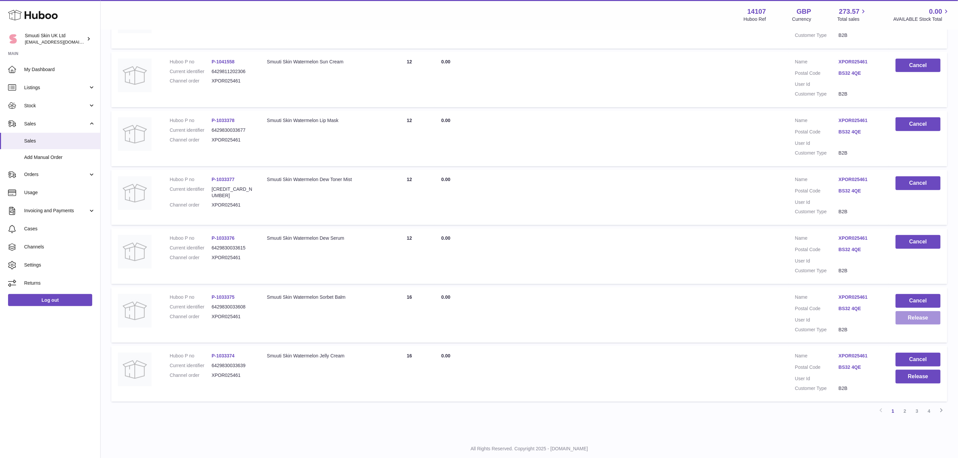
click at [914, 311] on button "Release" at bounding box center [917, 318] width 45 height 14
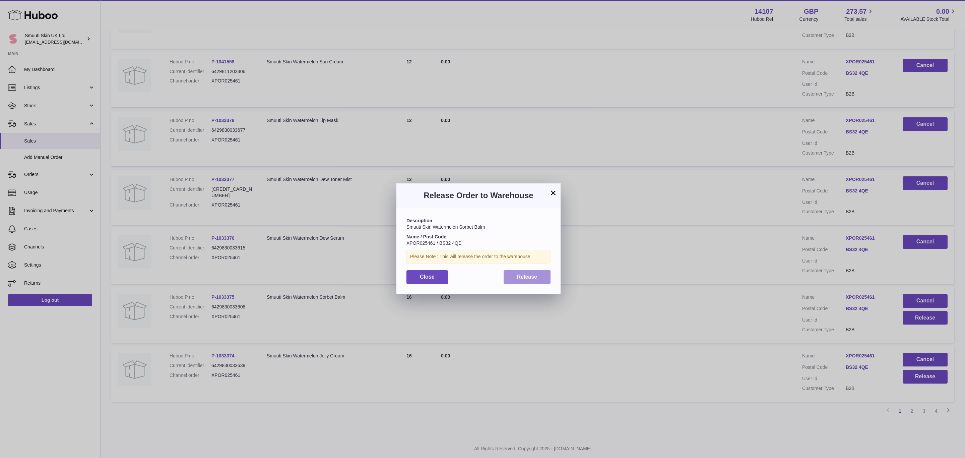
click at [511, 271] on button "Release" at bounding box center [527, 277] width 47 height 14
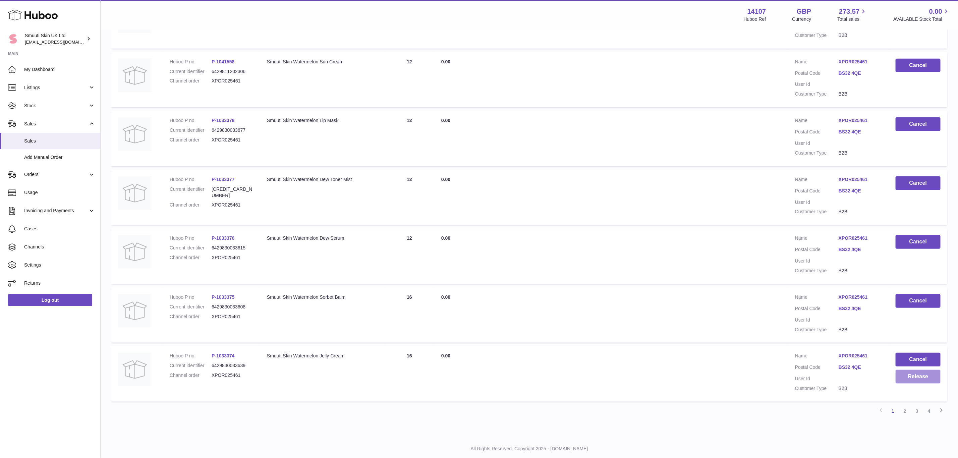
click at [927, 374] on button "Release" at bounding box center [917, 377] width 45 height 14
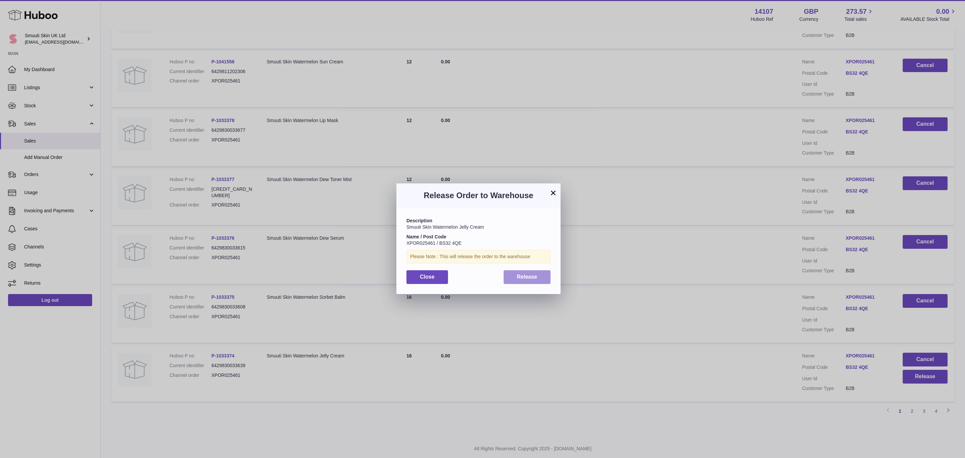
click at [532, 278] on span "Release" at bounding box center [527, 277] width 20 height 6
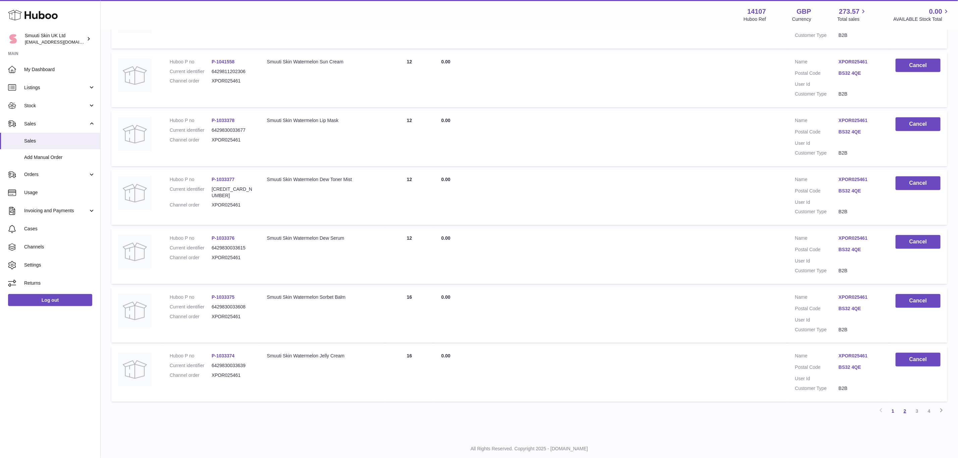
click at [905, 405] on link "2" at bounding box center [905, 411] width 12 height 12
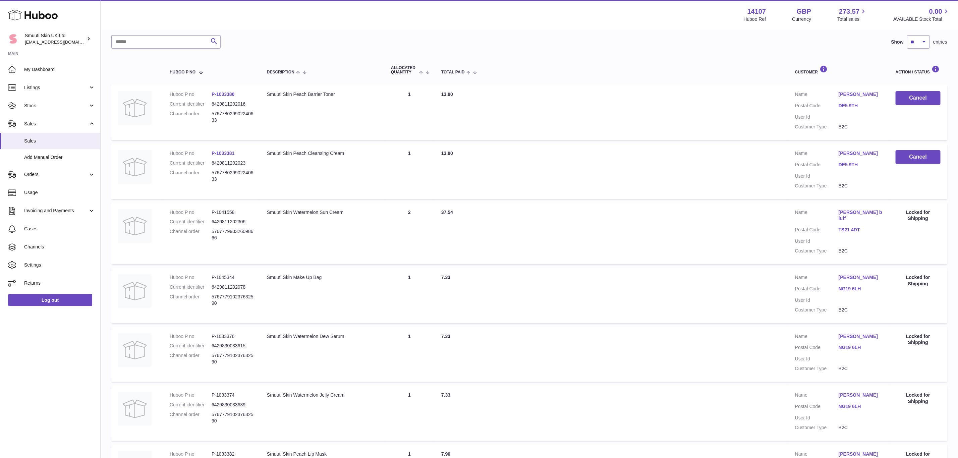
scroll to position [30, 0]
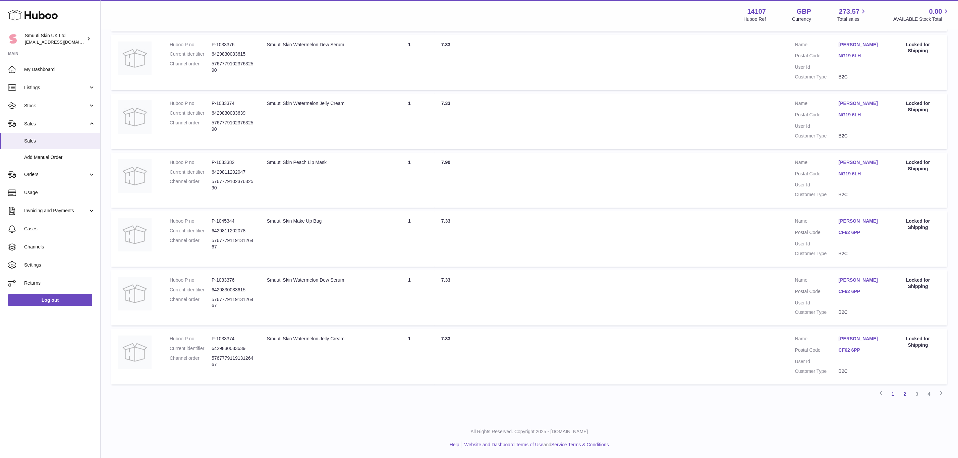
click at [893, 395] on link "1" at bounding box center [893, 394] width 12 height 12
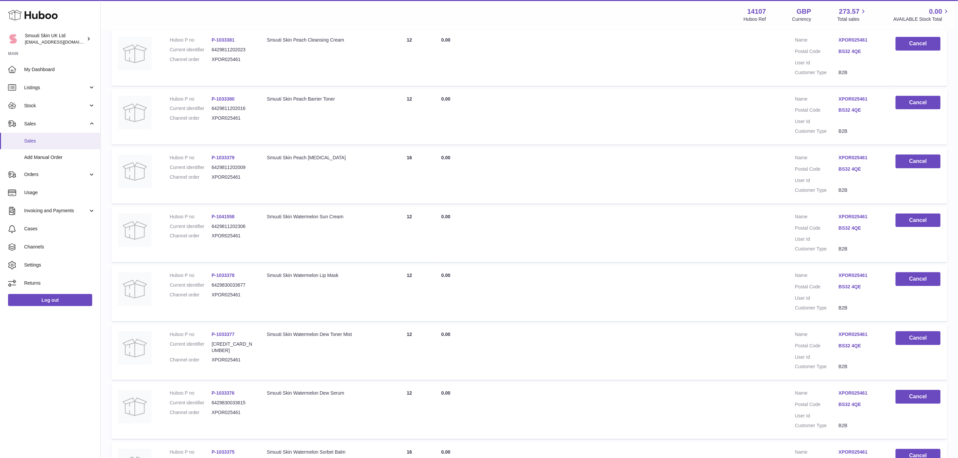
scroll to position [131, 0]
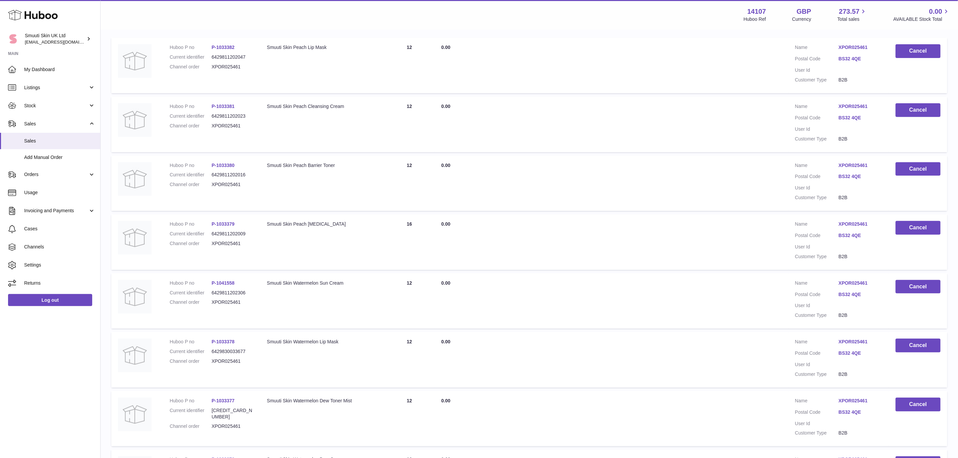
click at [230, 62] on dl "Huboo P no P-1033382 Current identifier 6429811202047 Channel order XPOR025461" at bounding box center [212, 58] width 84 height 29
click at [229, 64] on dd "XPOR025461" at bounding box center [233, 67] width 42 height 6
copy dd "XPOR025461"
click at [41, 170] on link "Orders" at bounding box center [50, 175] width 100 height 18
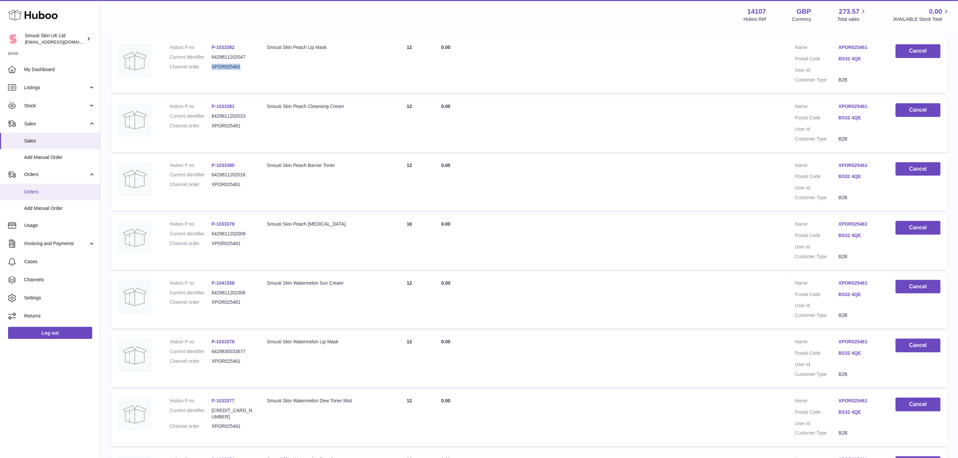
click at [38, 193] on span "Orders" at bounding box center [59, 192] width 71 height 6
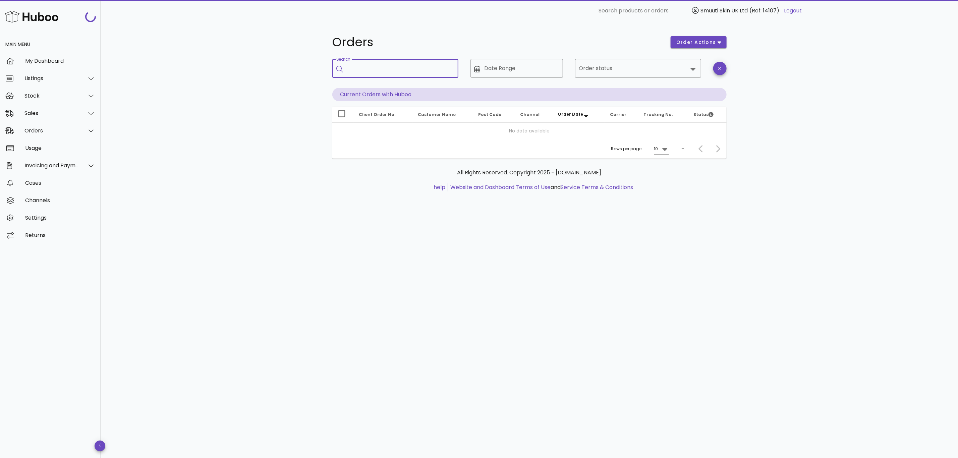
click at [371, 68] on input "Search" at bounding box center [400, 68] width 106 height 11
paste input "**********"
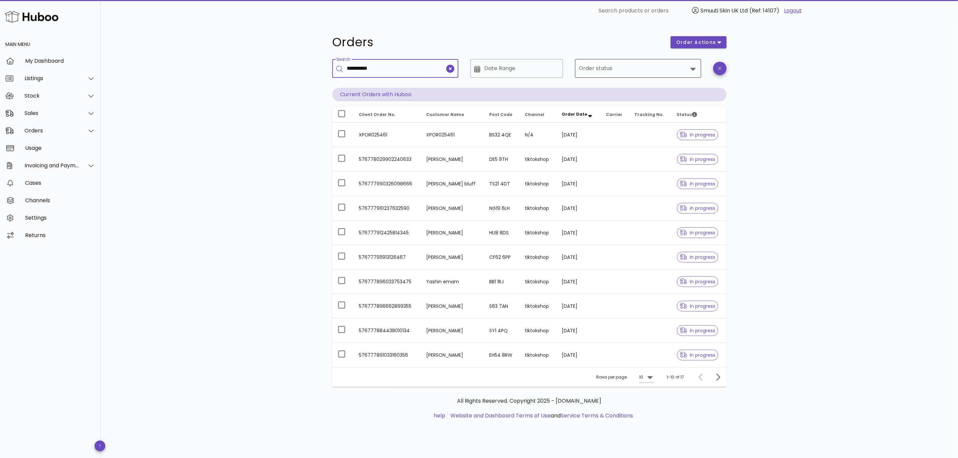
type input "**********"
click at [602, 74] on div at bounding box center [633, 68] width 109 height 16
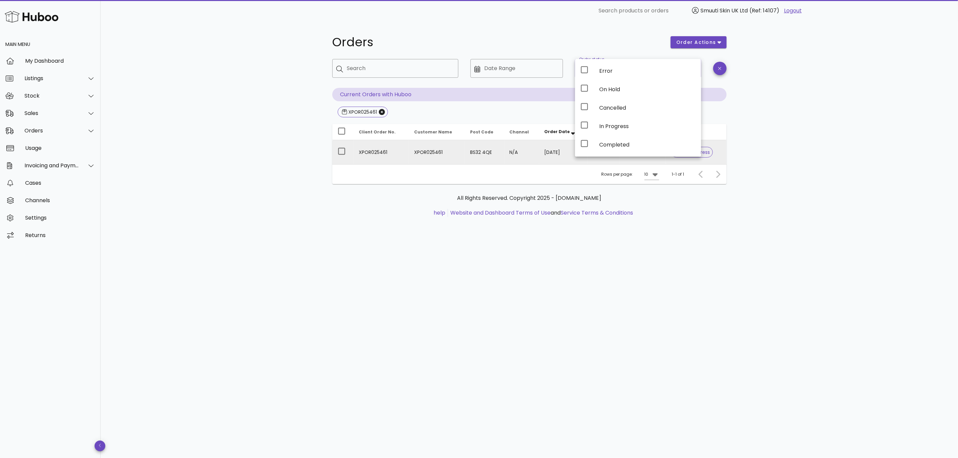
click at [498, 155] on td "BS32 4QE" at bounding box center [484, 152] width 39 height 24
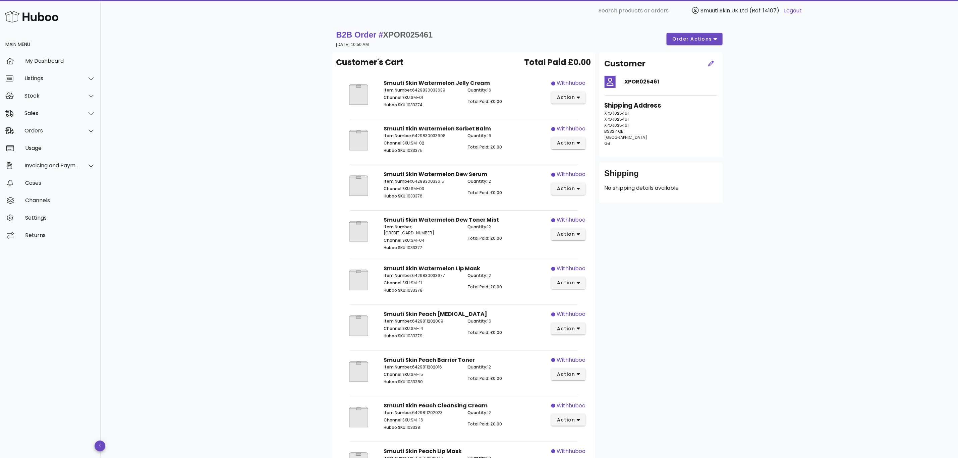
click at [710, 264] on div "Customer XPOR025461 Shipping Address XPOR025461 XPOR025461 XPOR025461 BS32 4QE …" at bounding box center [660, 294] width 131 height 485
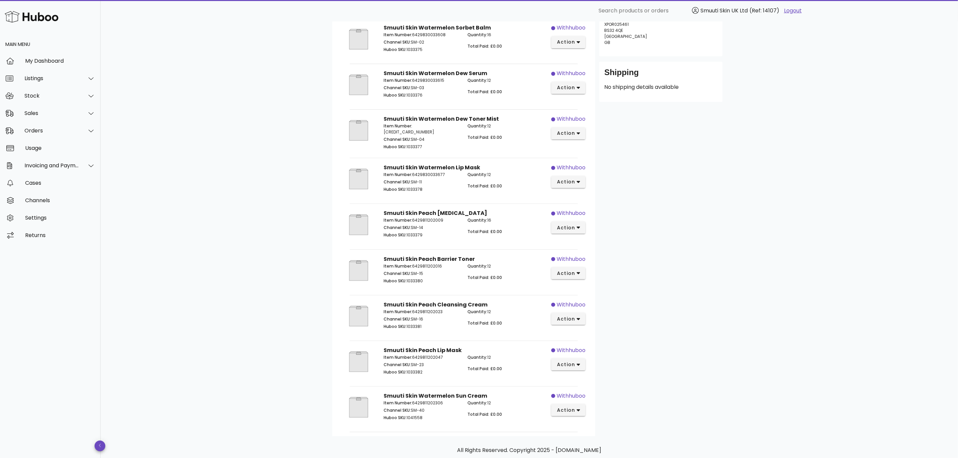
scroll to position [83, 0]
